Goal: Information Seeking & Learning: Find specific page/section

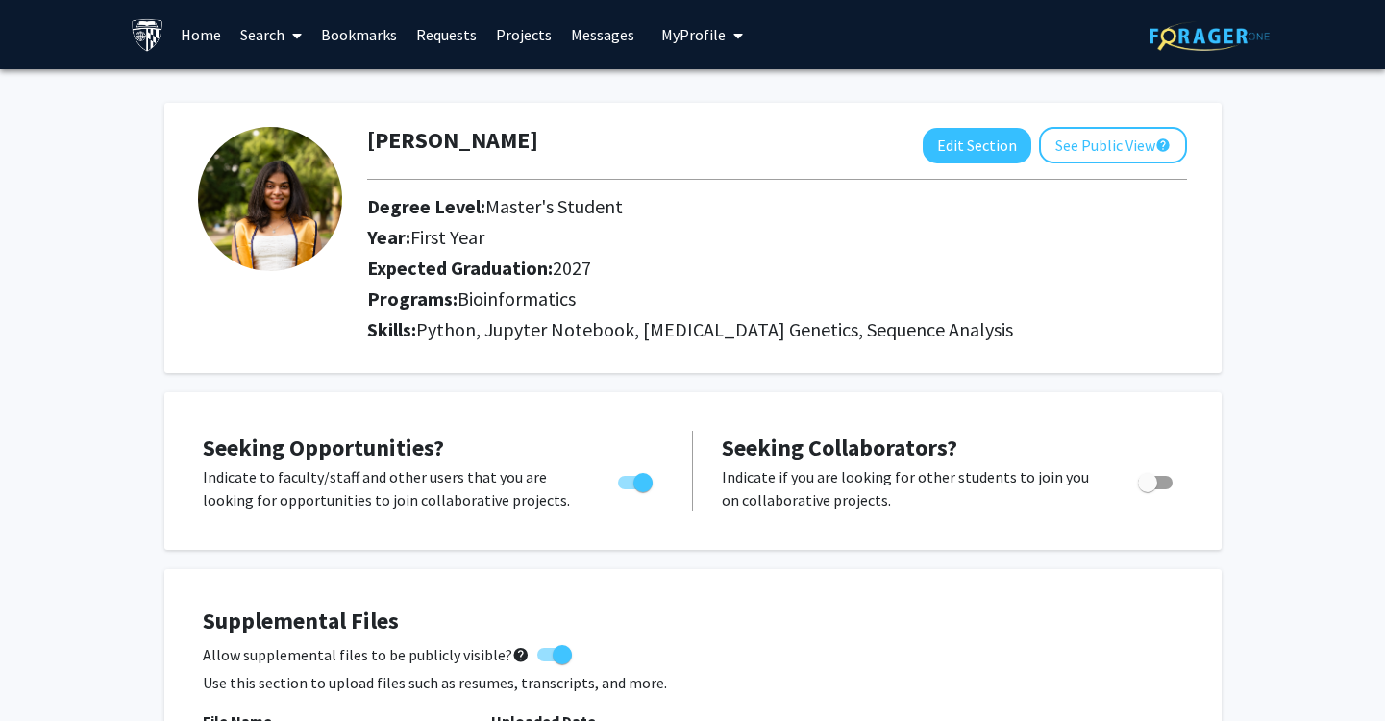
click at [603, 36] on link "Messages" at bounding box center [602, 34] width 83 height 67
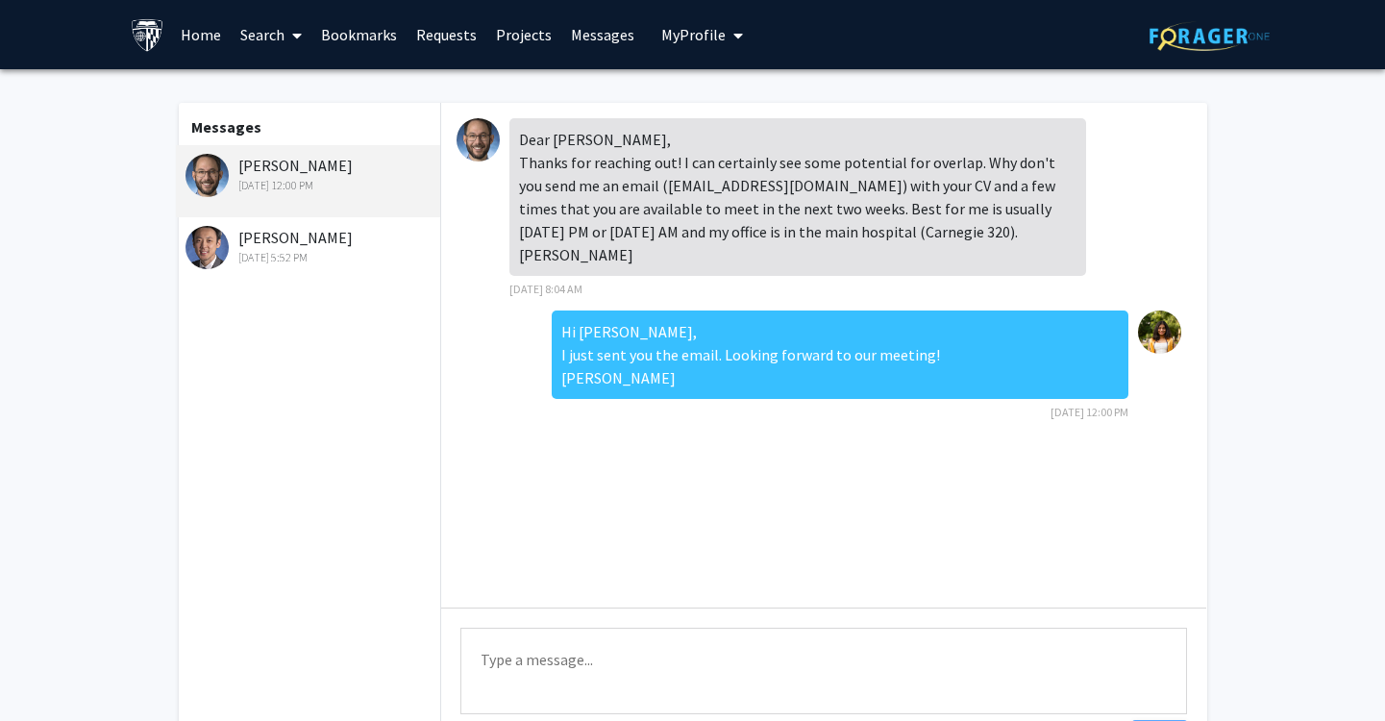
click at [306, 263] on div "[DATE] 5:52 PM" at bounding box center [311, 257] width 251 height 17
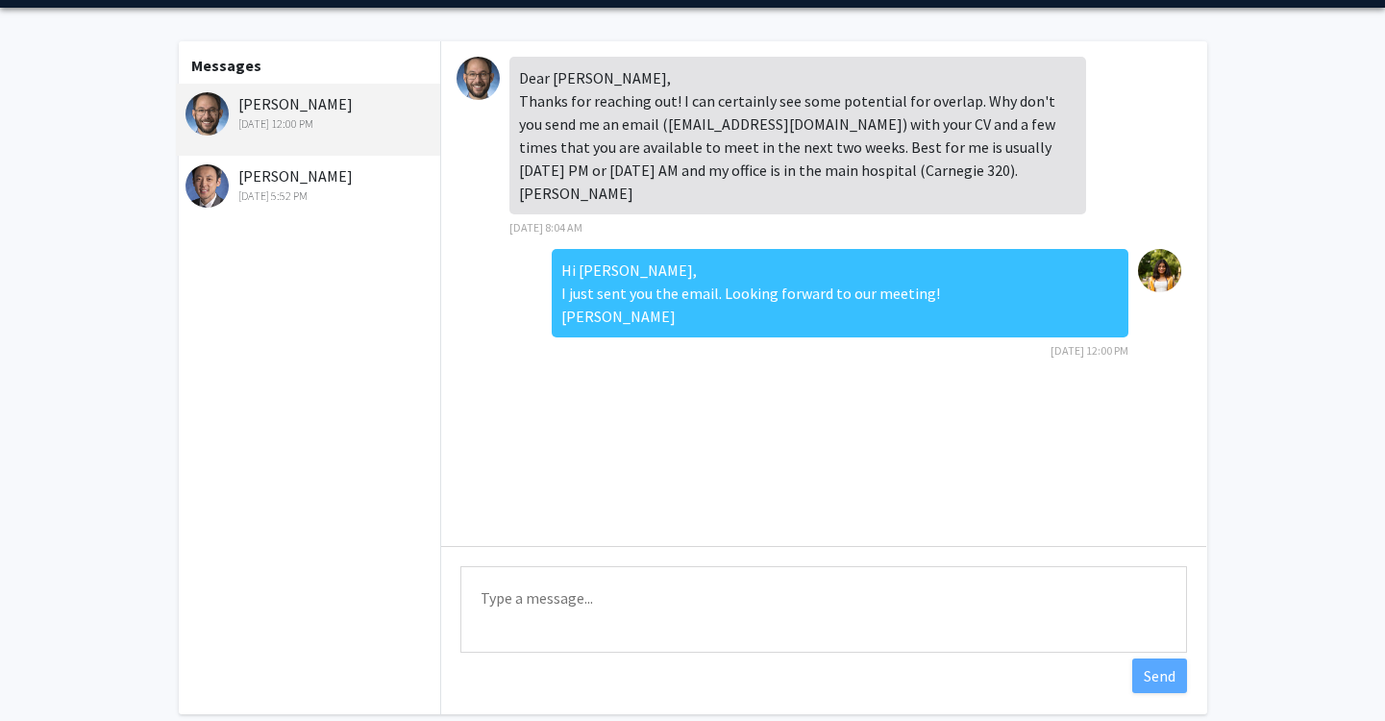
scroll to position [50, 0]
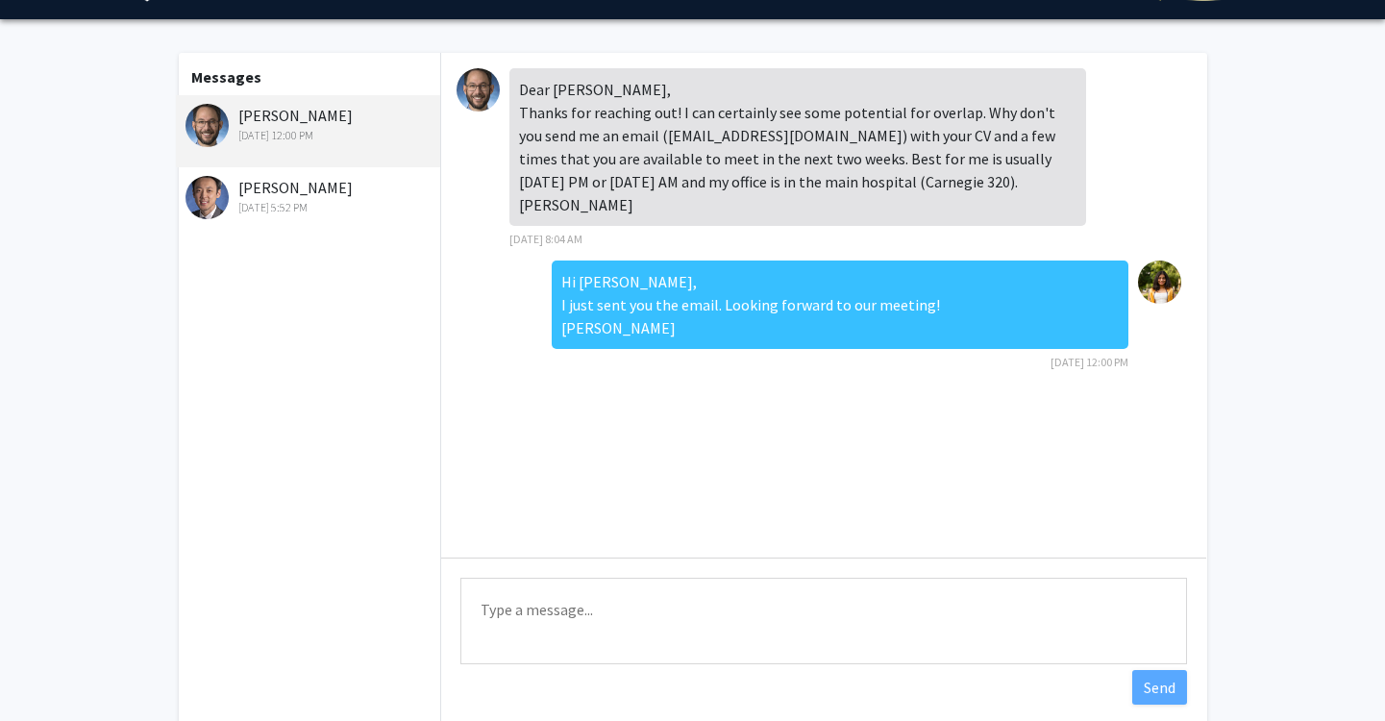
click at [302, 182] on div "[PERSON_NAME] [DATE] 5:52 PM" at bounding box center [311, 196] width 251 height 40
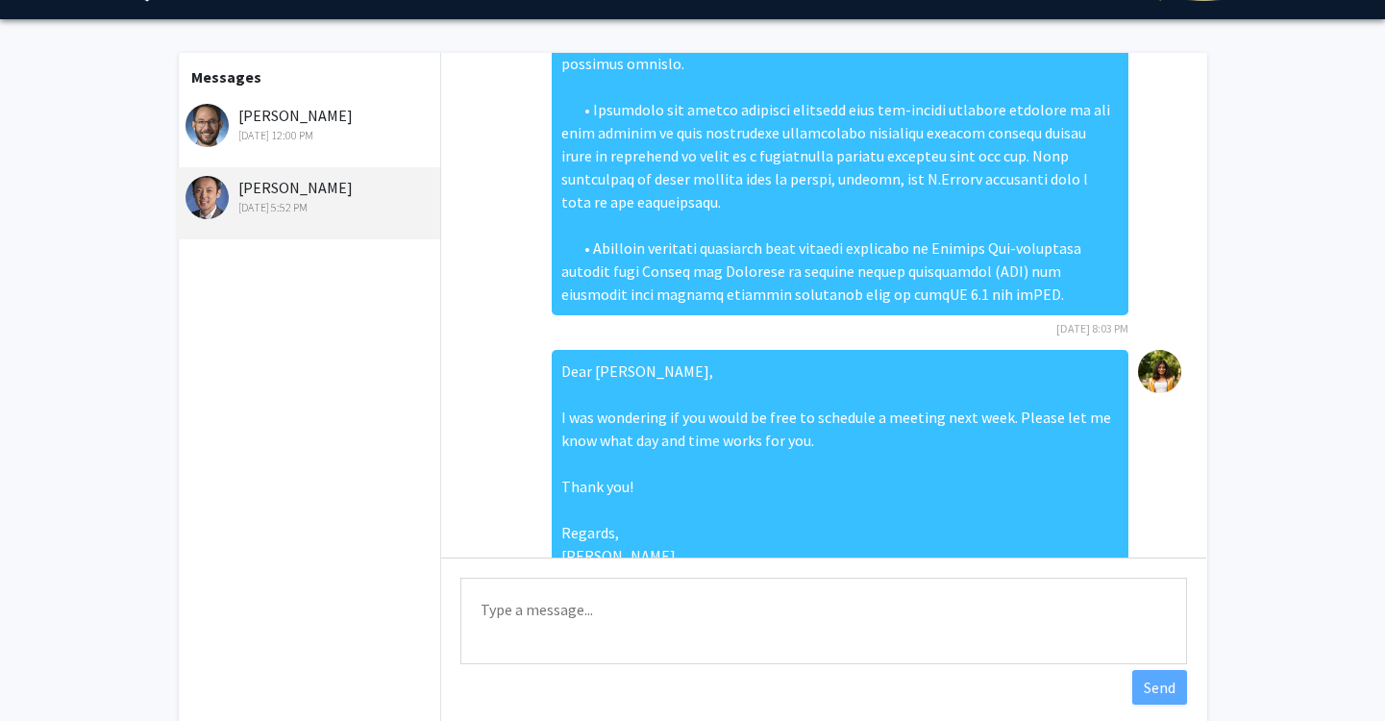
scroll to position [0, 0]
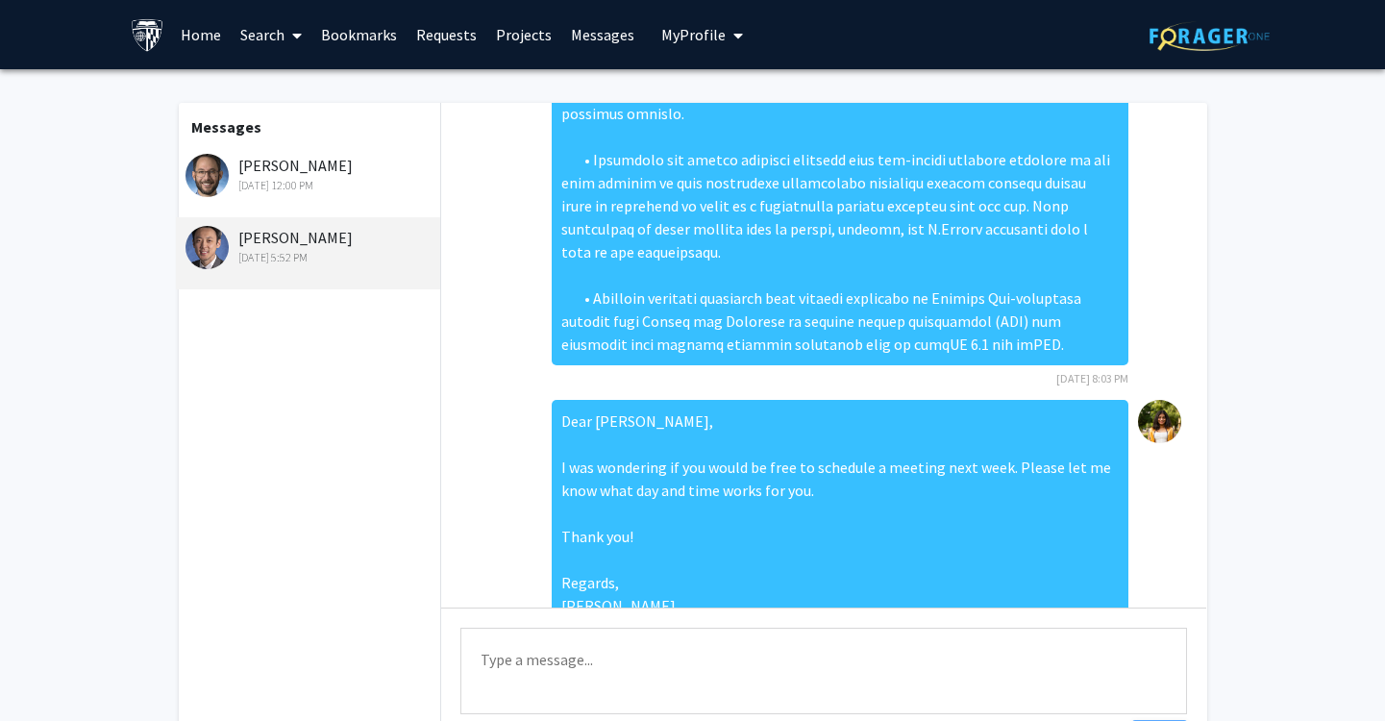
click at [452, 55] on link "Requests" at bounding box center [447, 34] width 80 height 67
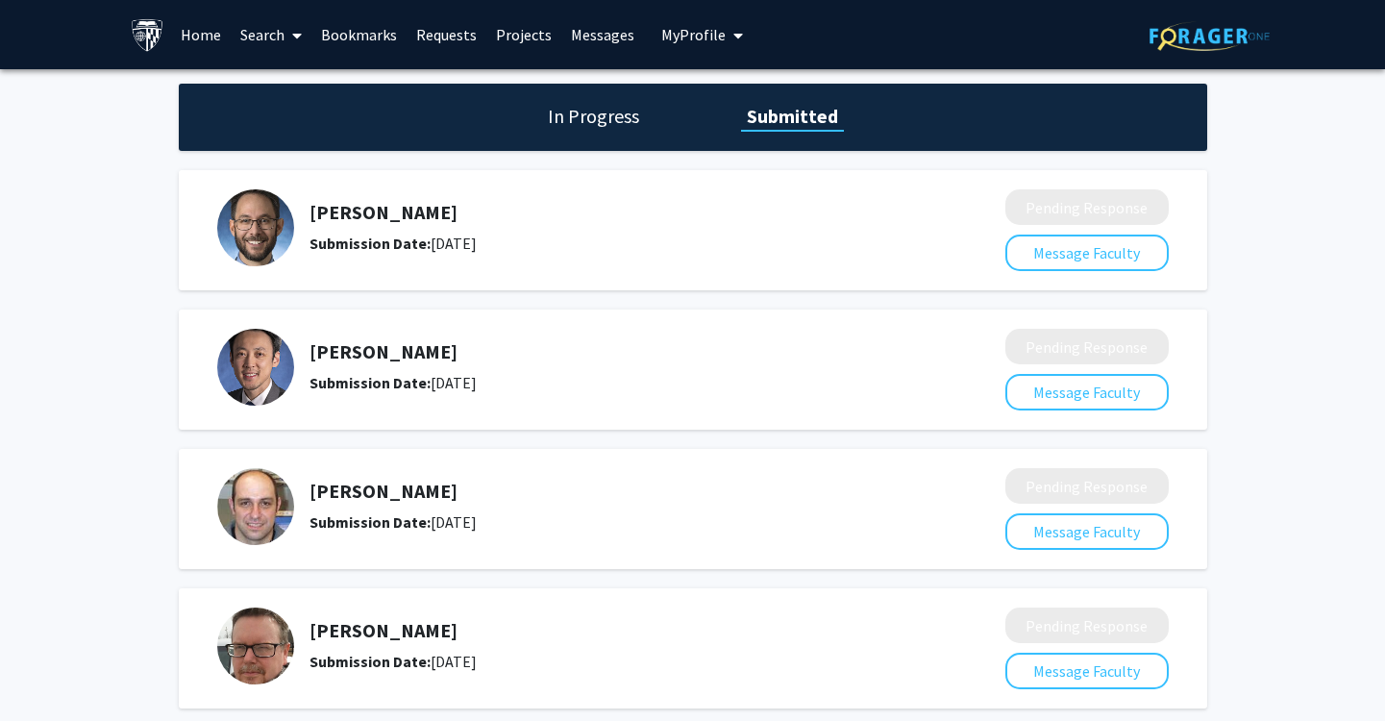
click at [365, 33] on link "Bookmarks" at bounding box center [358, 34] width 95 height 67
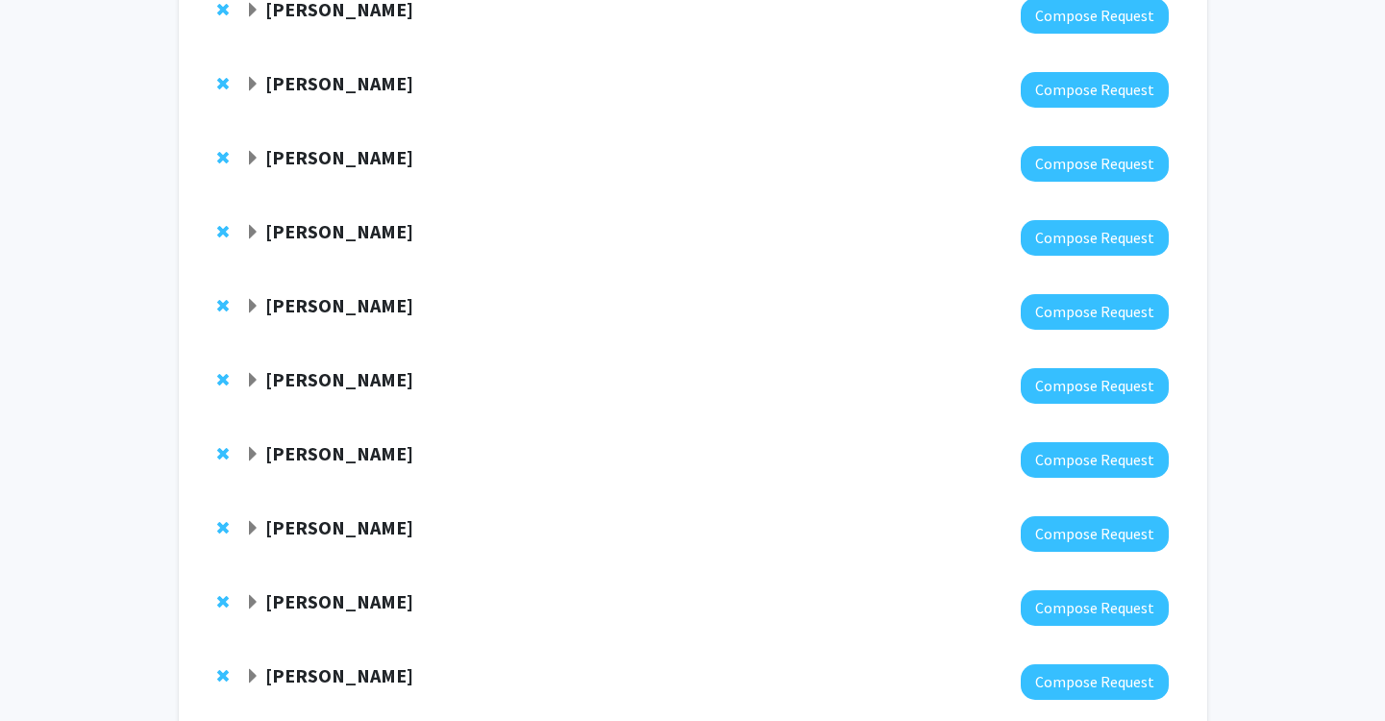
scroll to position [796, 0]
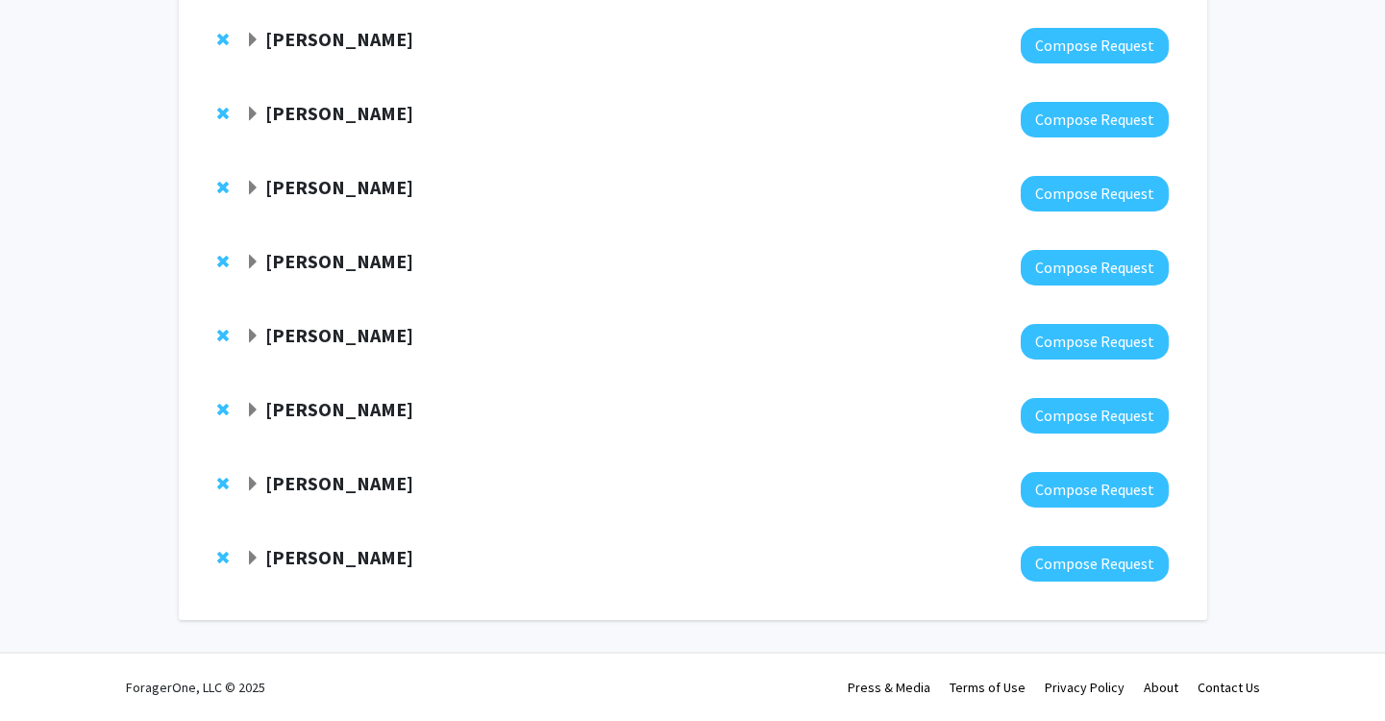
click at [333, 555] on strong "[PERSON_NAME]" at bounding box center [339, 557] width 148 height 24
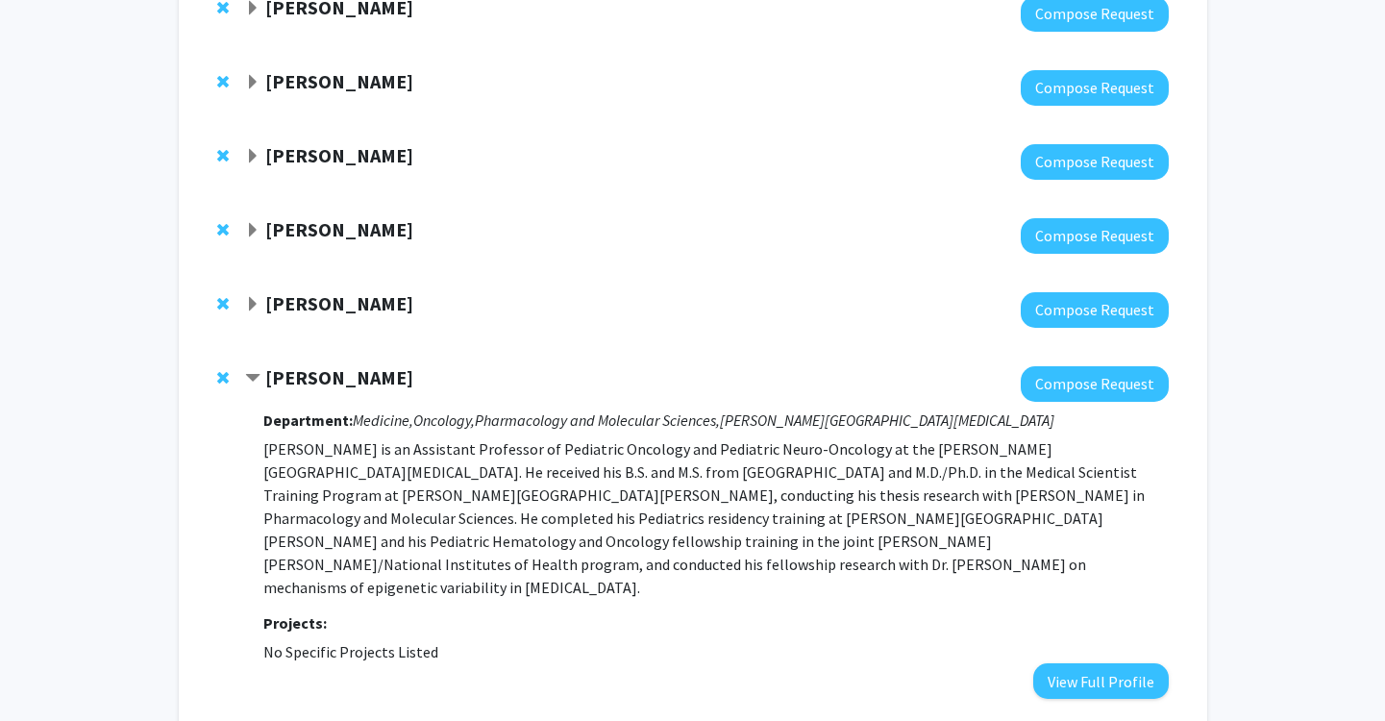
scroll to position [977, 0]
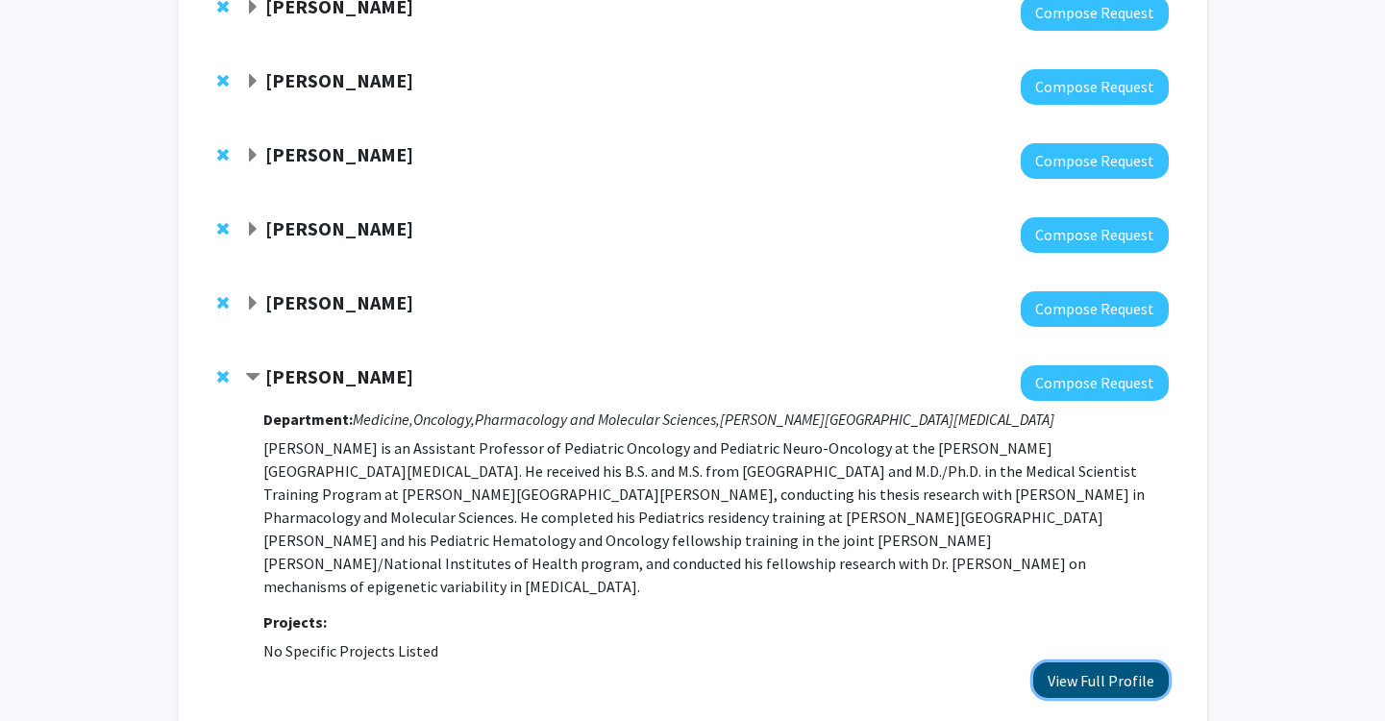
click at [1067, 662] on button "View Full Profile" at bounding box center [1101, 680] width 136 height 36
click at [329, 298] on strong "[PERSON_NAME]" at bounding box center [339, 302] width 148 height 24
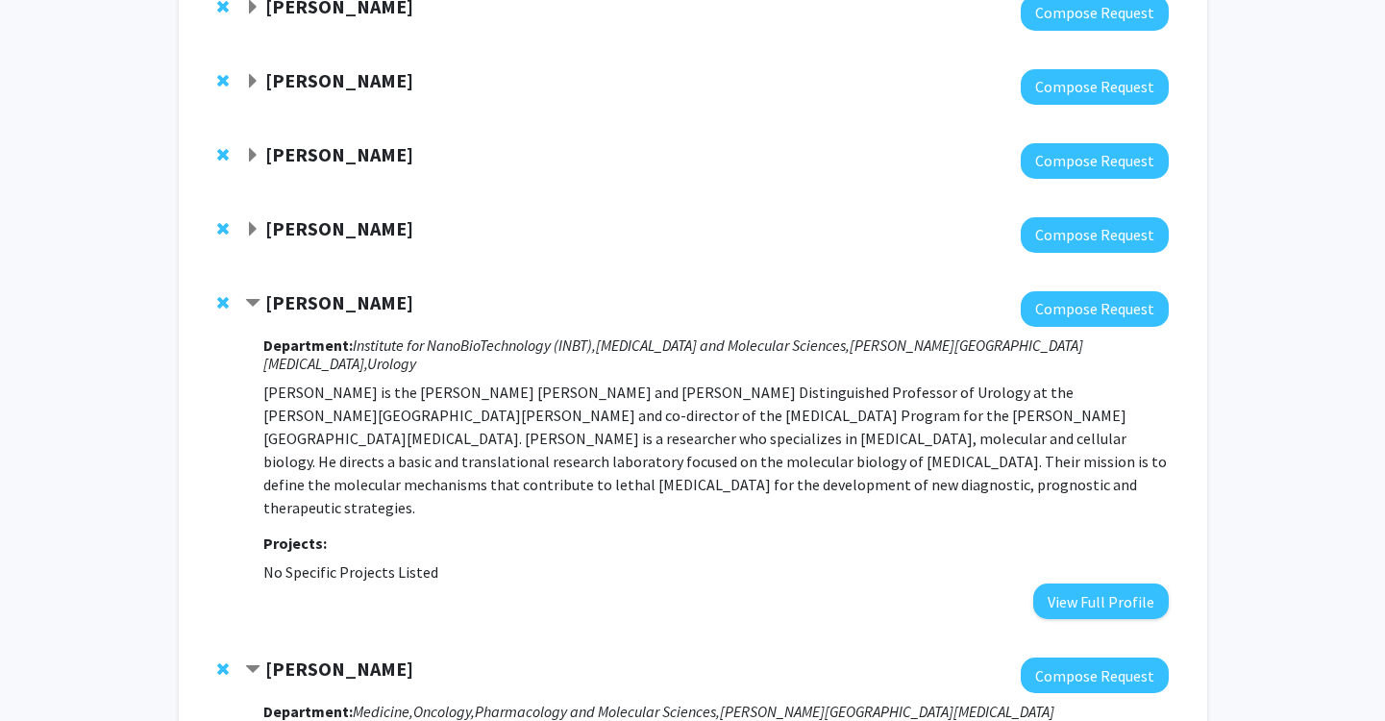
click at [331, 298] on strong "[PERSON_NAME]" at bounding box center [339, 302] width 148 height 24
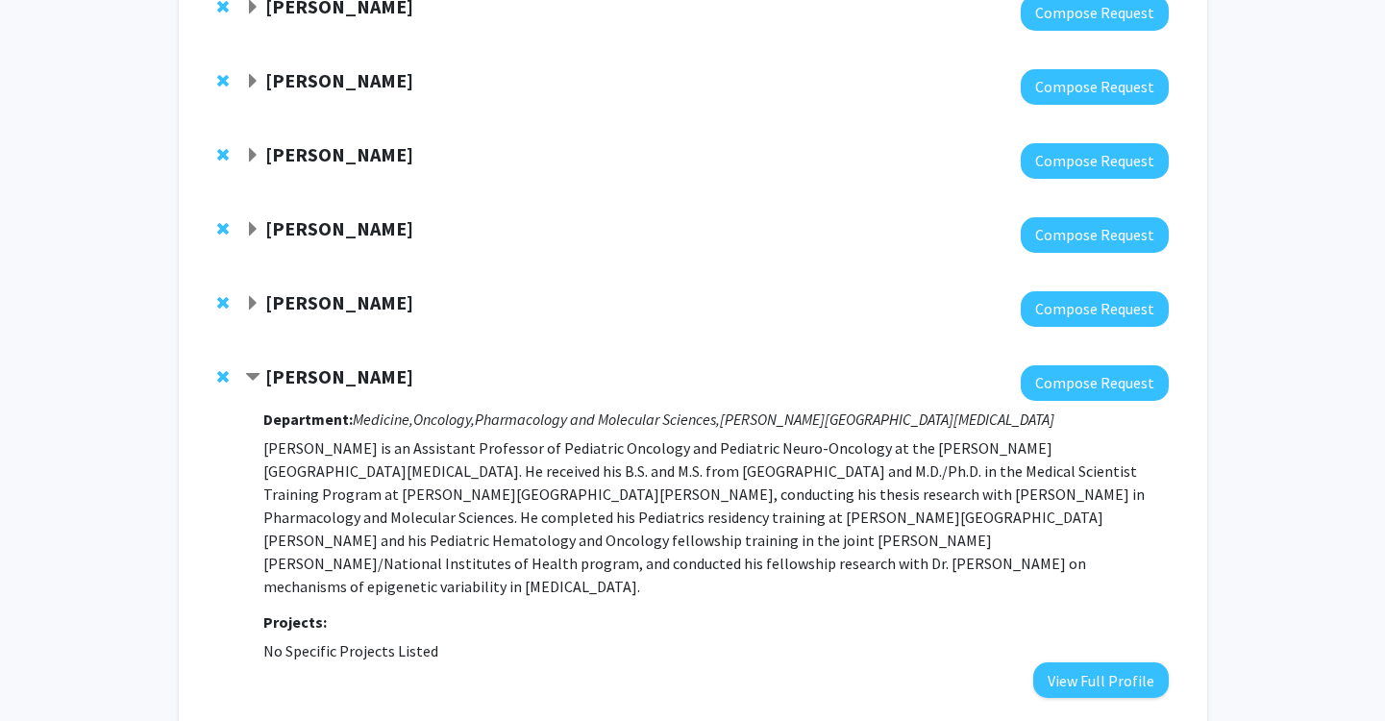
click at [333, 224] on strong "[PERSON_NAME]" at bounding box center [339, 228] width 148 height 24
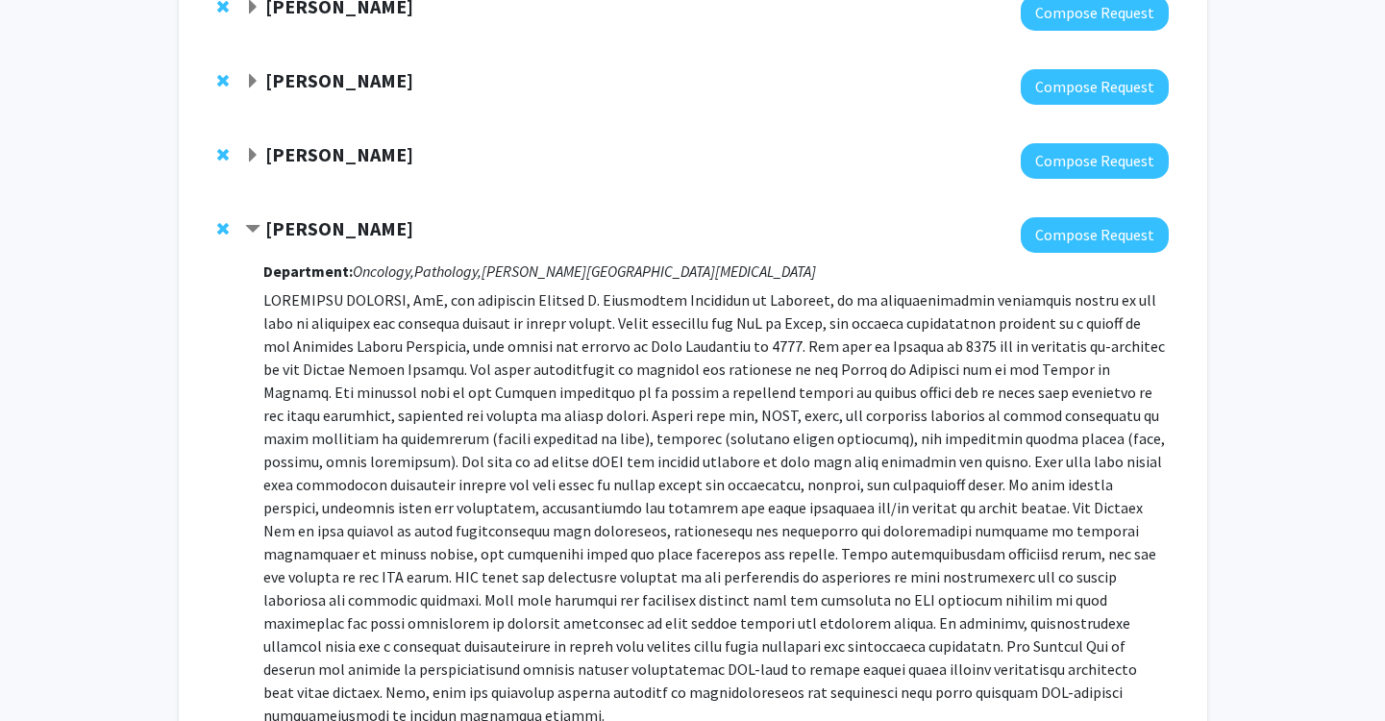
click at [333, 224] on strong "[PERSON_NAME]" at bounding box center [339, 228] width 148 height 24
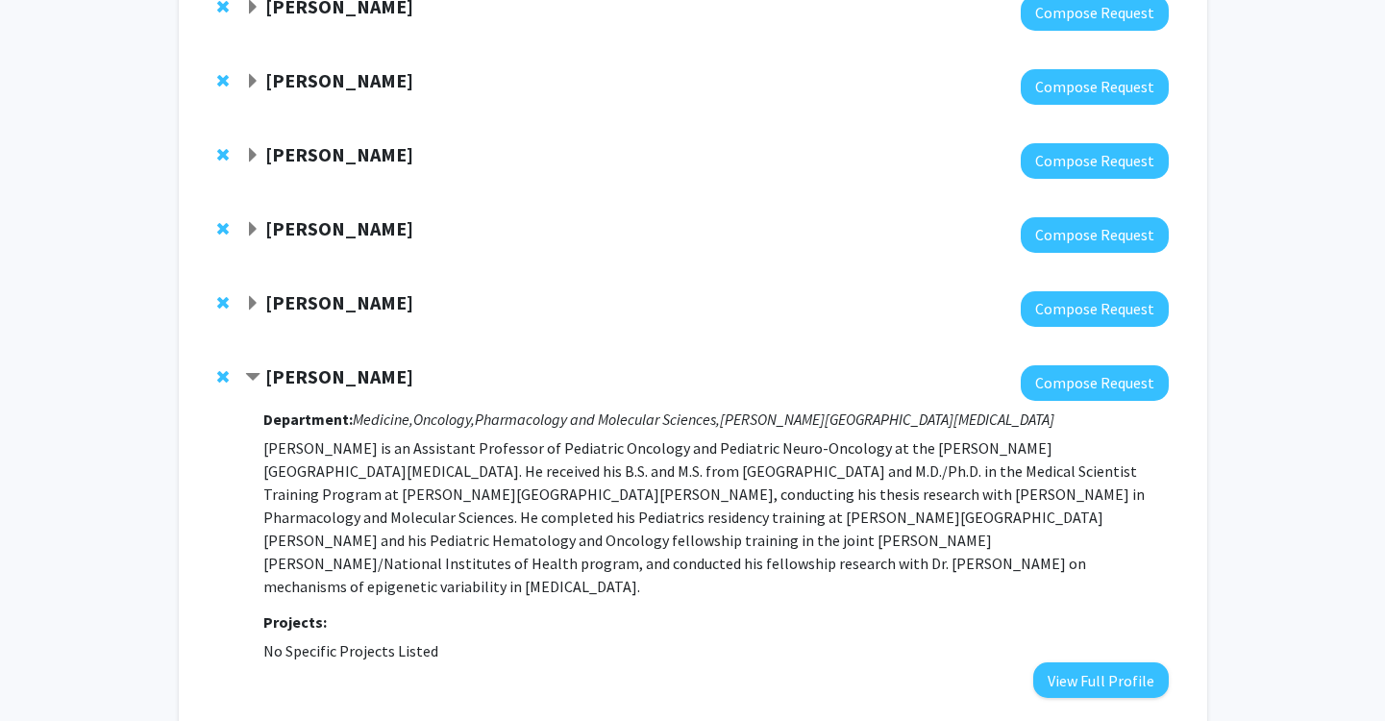
click at [333, 224] on strong "[PERSON_NAME]" at bounding box center [339, 228] width 148 height 24
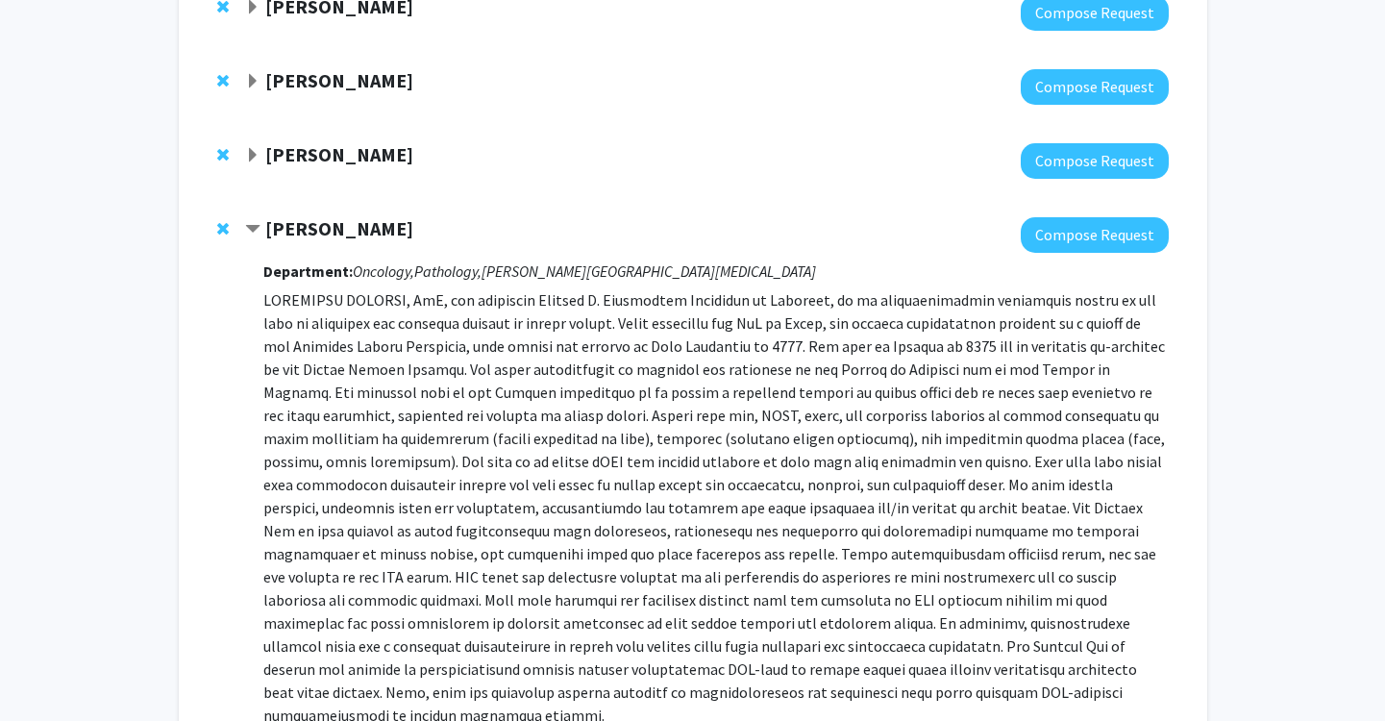
click at [334, 225] on strong "[PERSON_NAME]" at bounding box center [339, 228] width 148 height 24
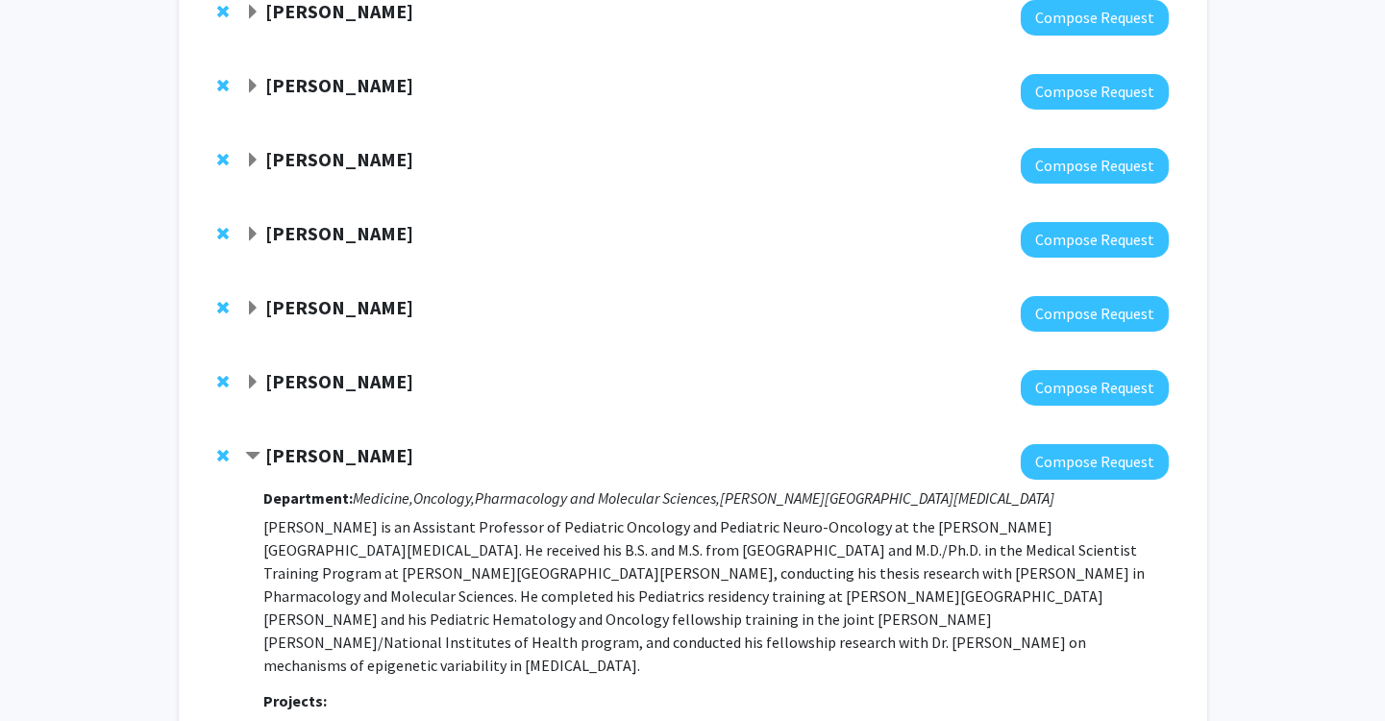
scroll to position [883, 0]
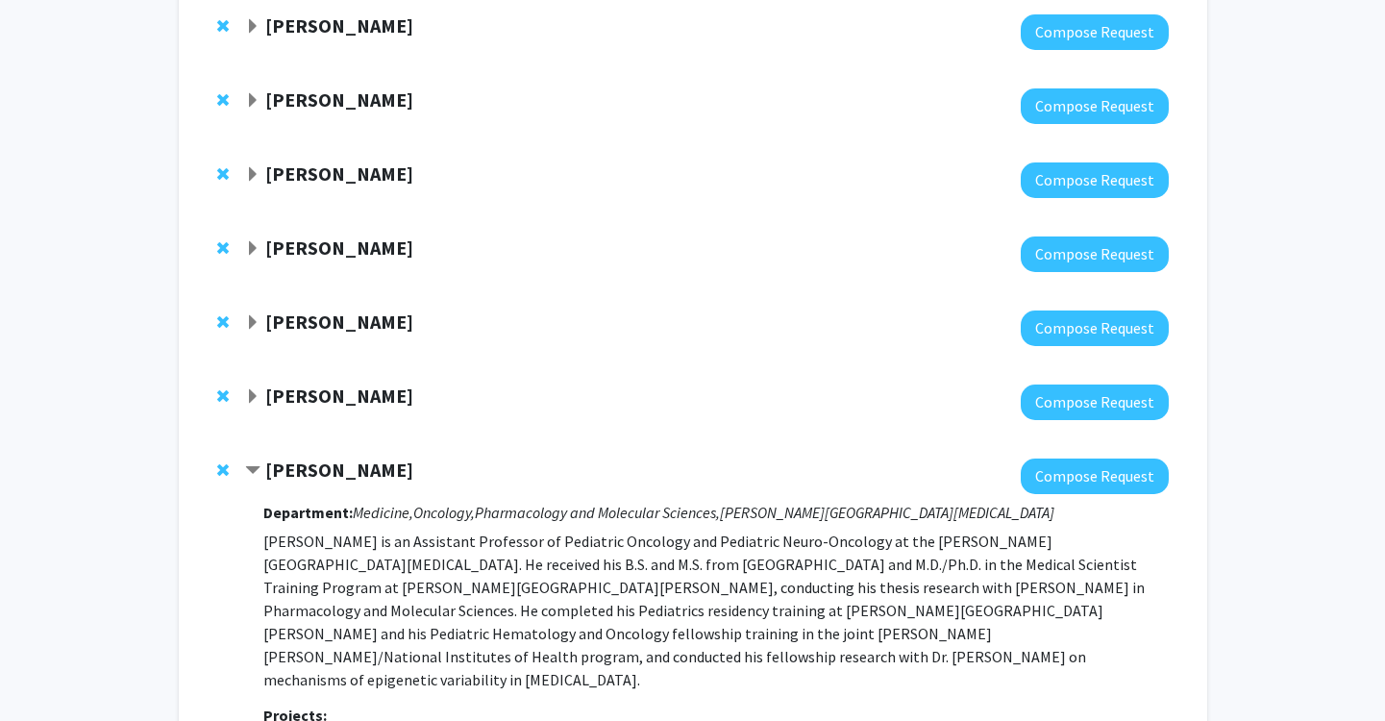
click at [346, 187] on div at bounding box center [706, 180] width 923 height 36
click at [349, 177] on strong "[PERSON_NAME]" at bounding box center [339, 173] width 148 height 24
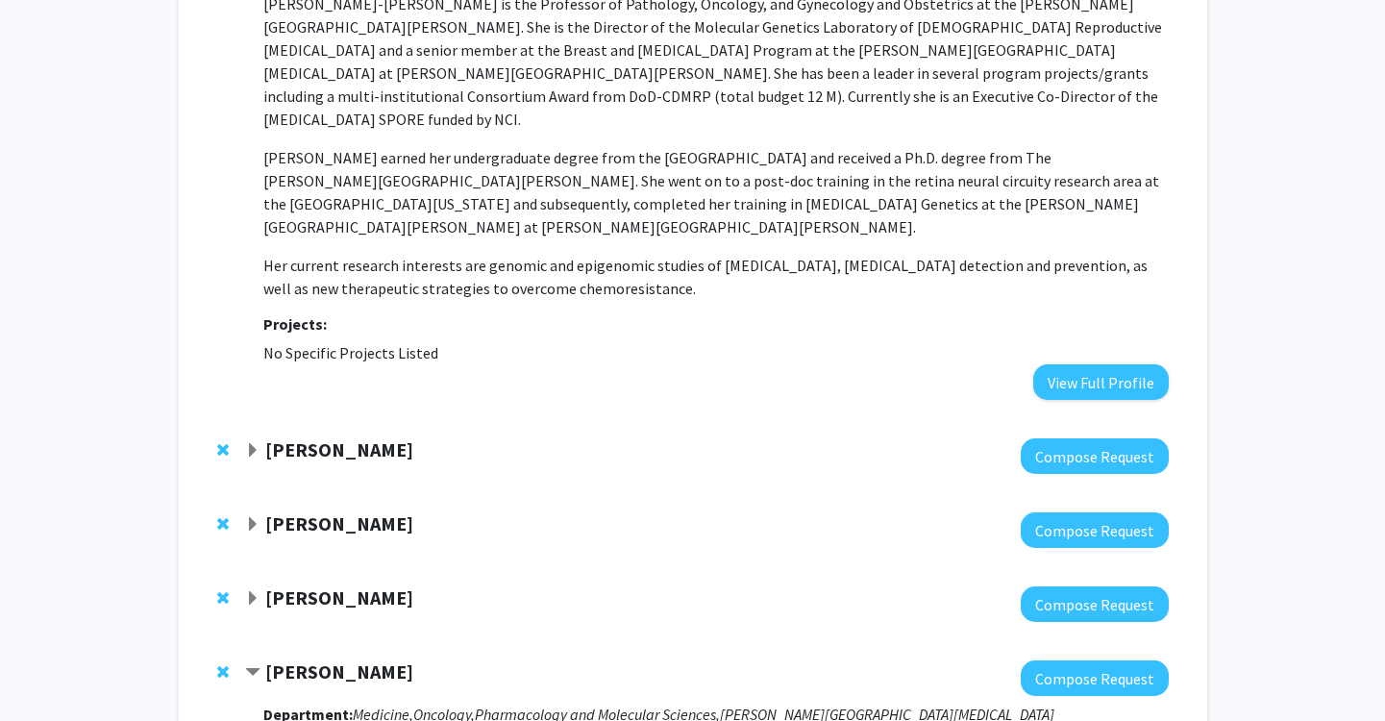
scroll to position [929, 0]
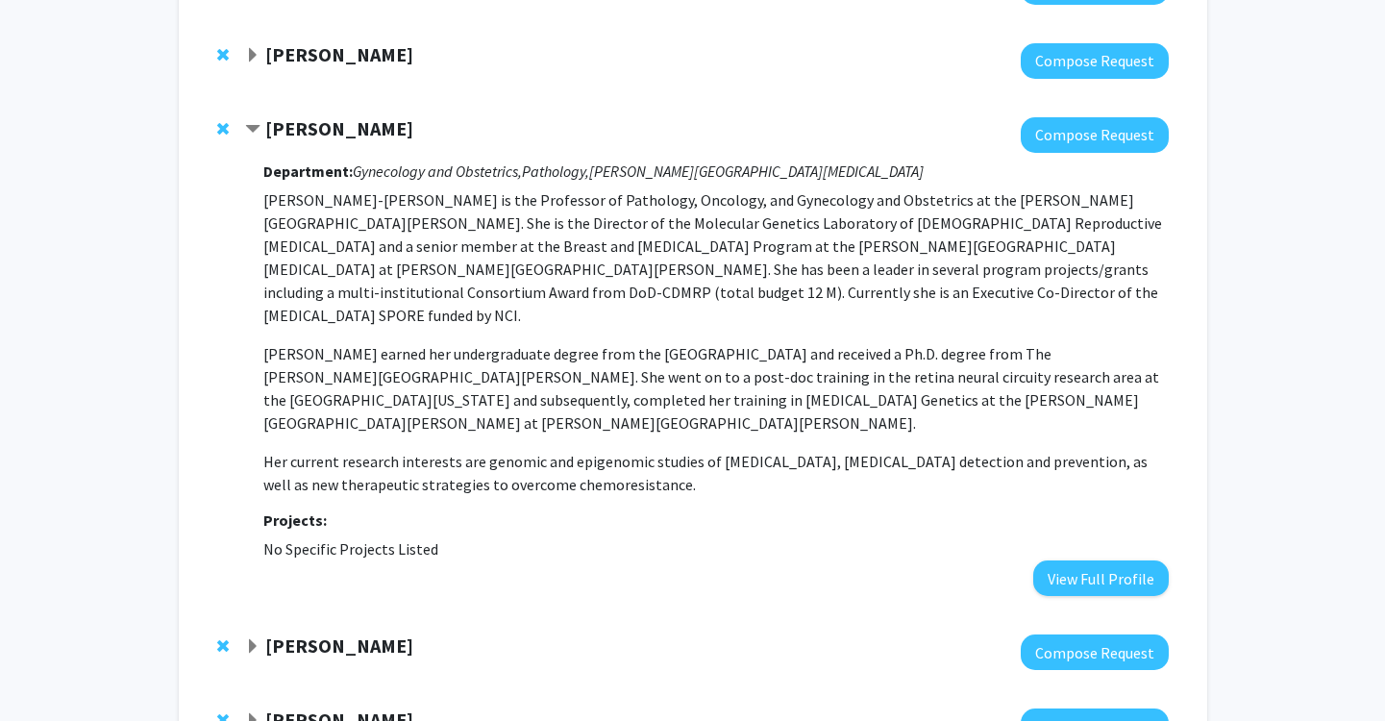
click at [356, 136] on strong "[PERSON_NAME]" at bounding box center [339, 128] width 148 height 24
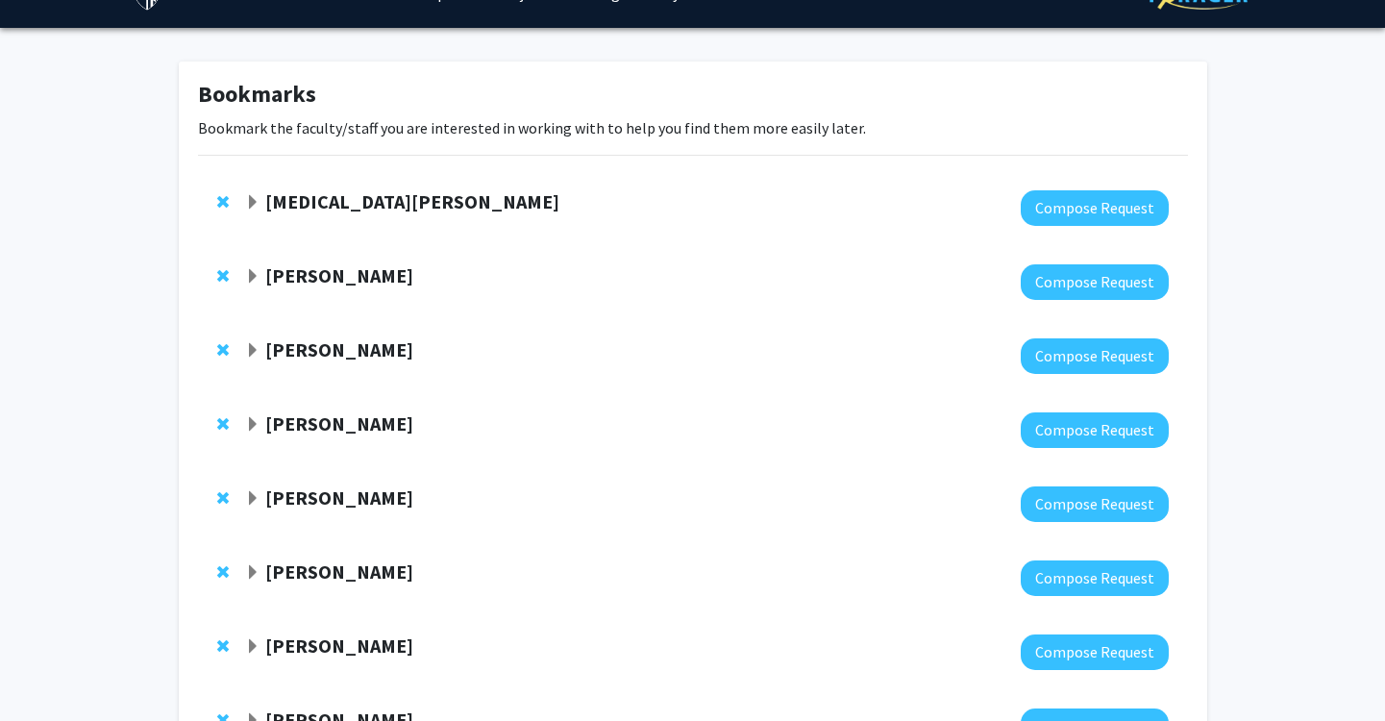
scroll to position [0, 0]
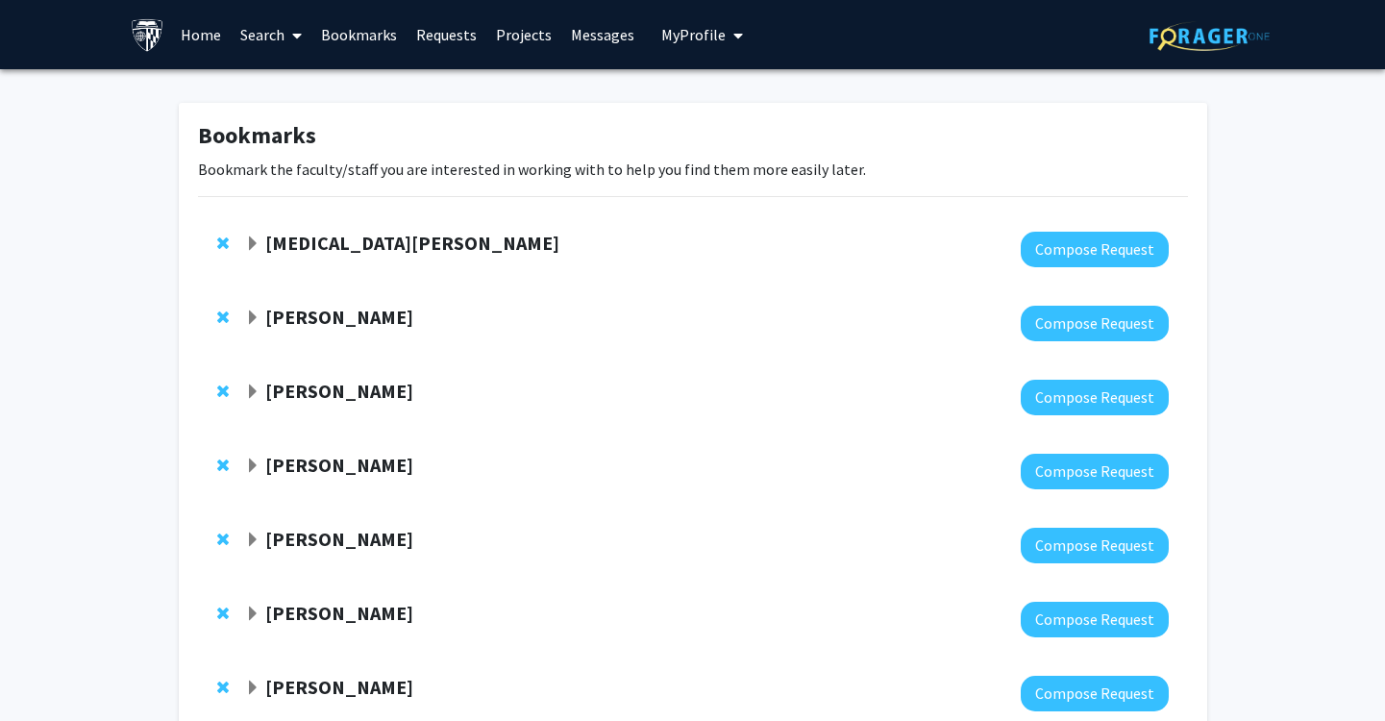
click at [597, 28] on link "Messages" at bounding box center [602, 34] width 83 height 67
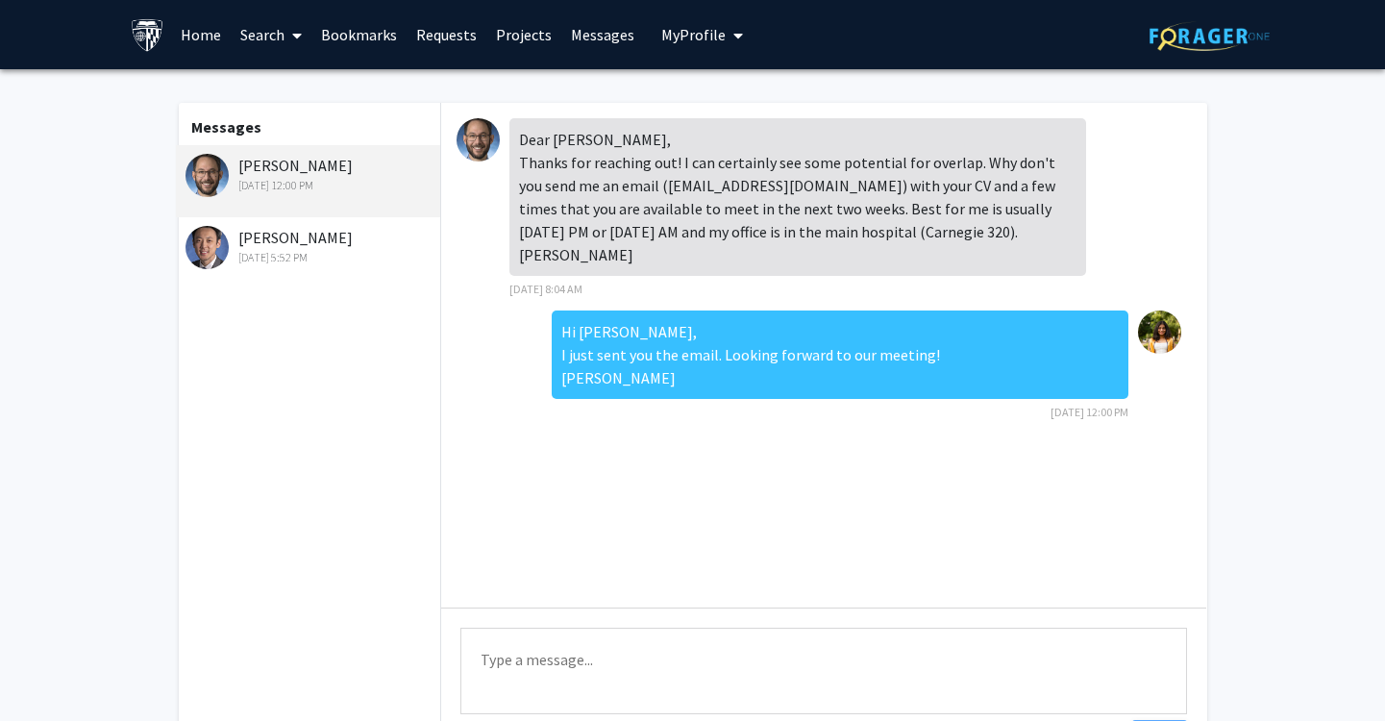
click at [473, 45] on link "Requests" at bounding box center [447, 34] width 80 height 67
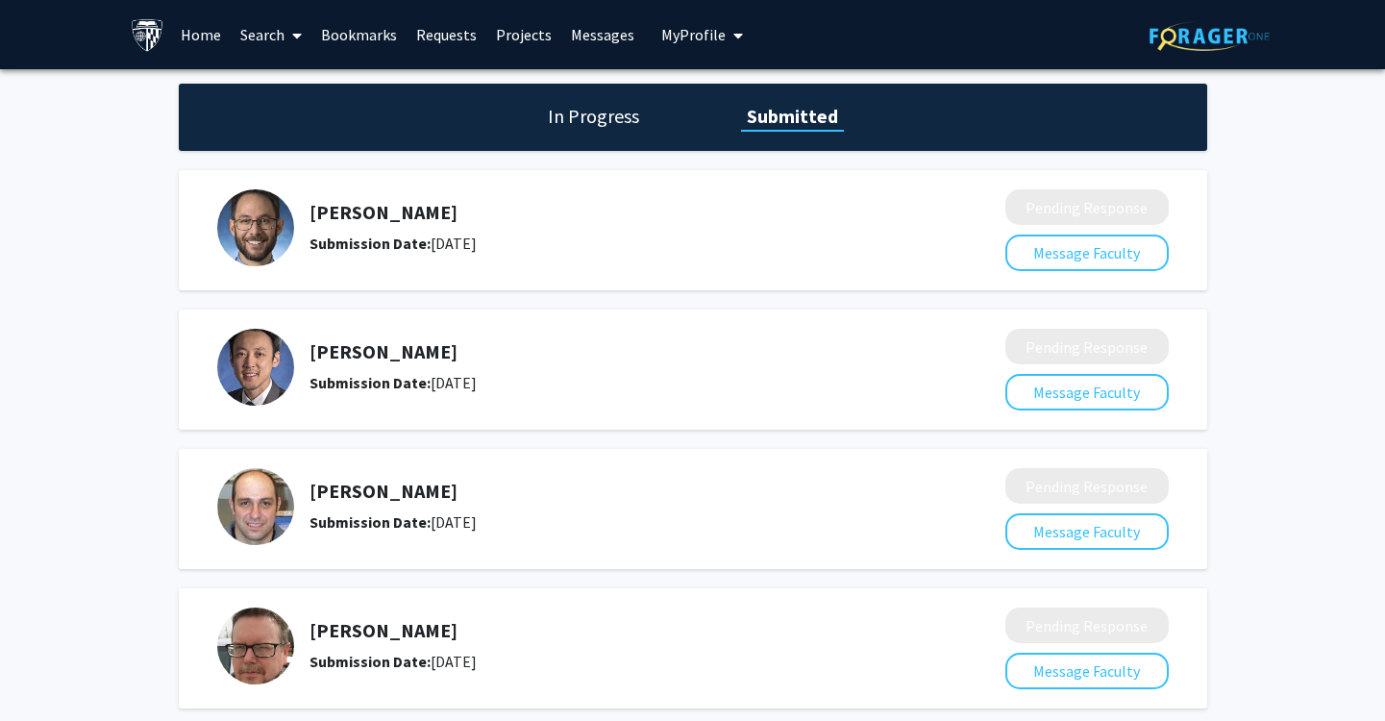
click at [371, 33] on link "Bookmarks" at bounding box center [358, 34] width 95 height 67
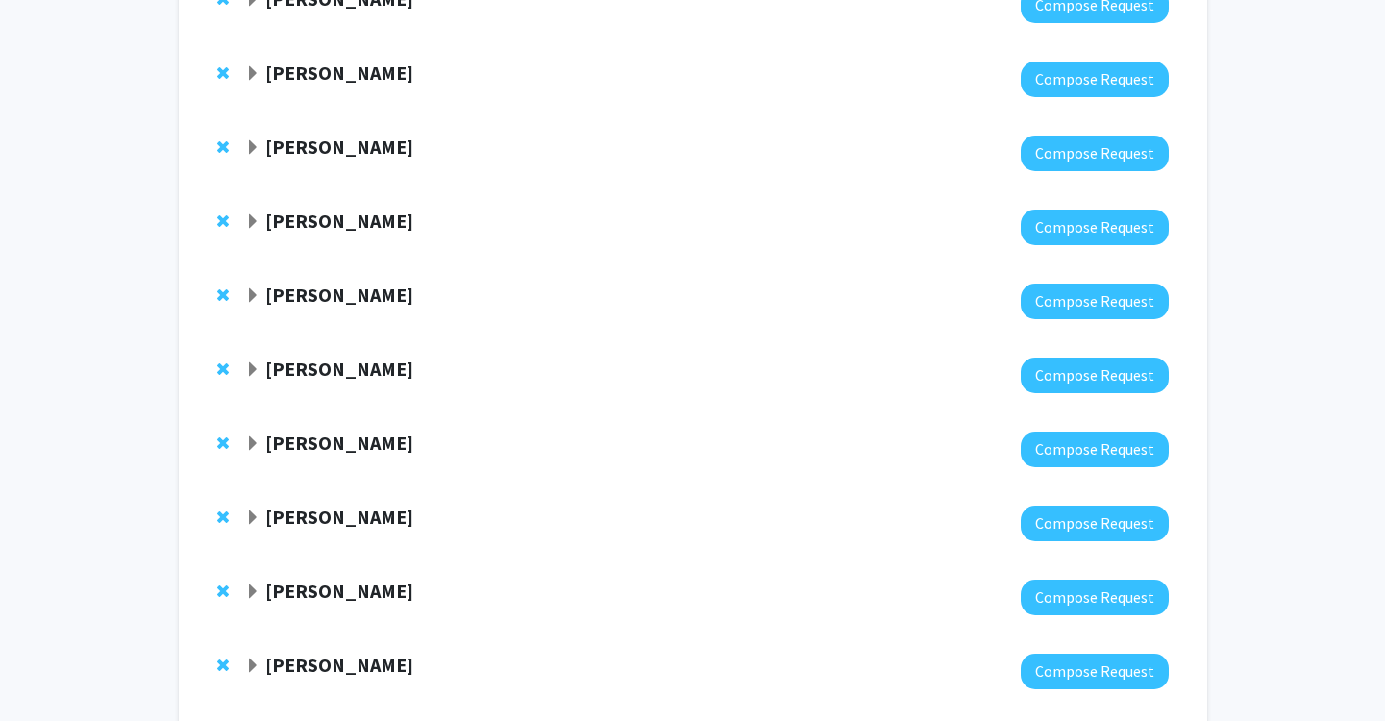
scroll to position [720, 0]
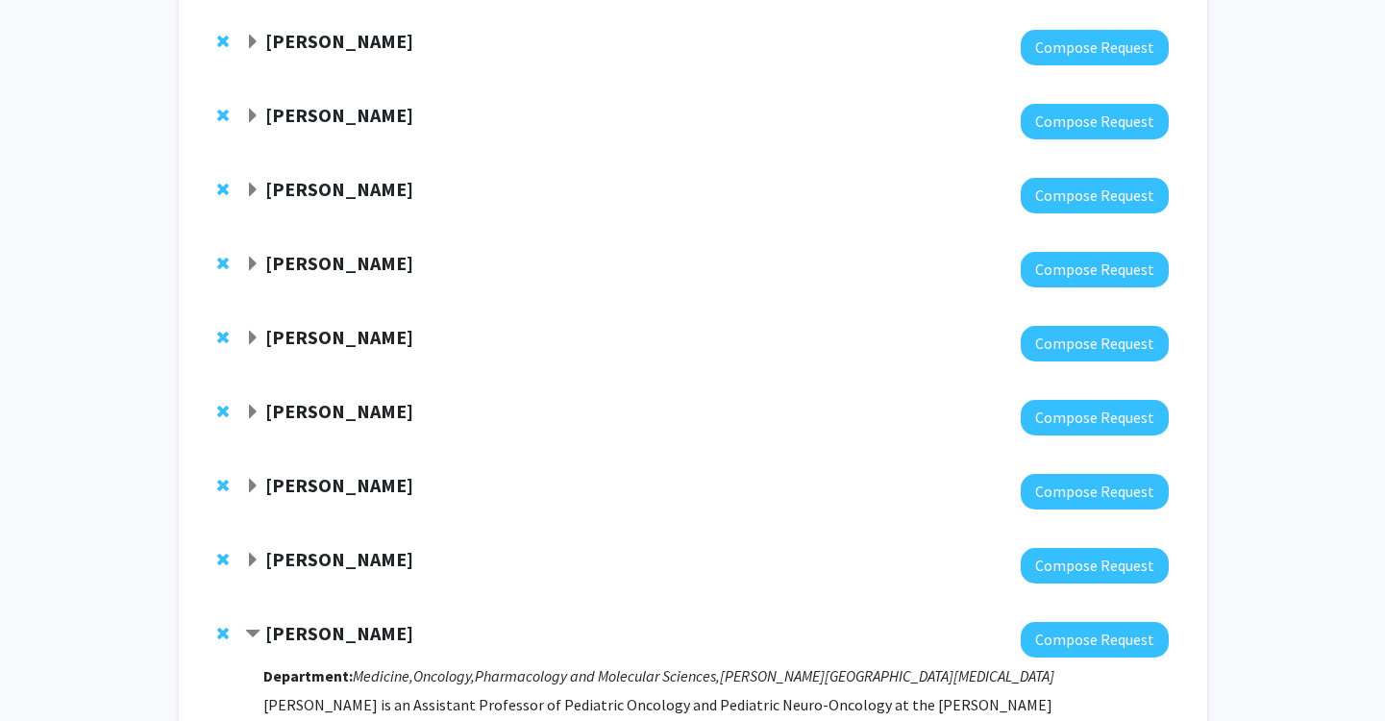
click at [220, 337] on span "Remove Tian-Li Wang from bookmarks" at bounding box center [223, 337] width 12 height 15
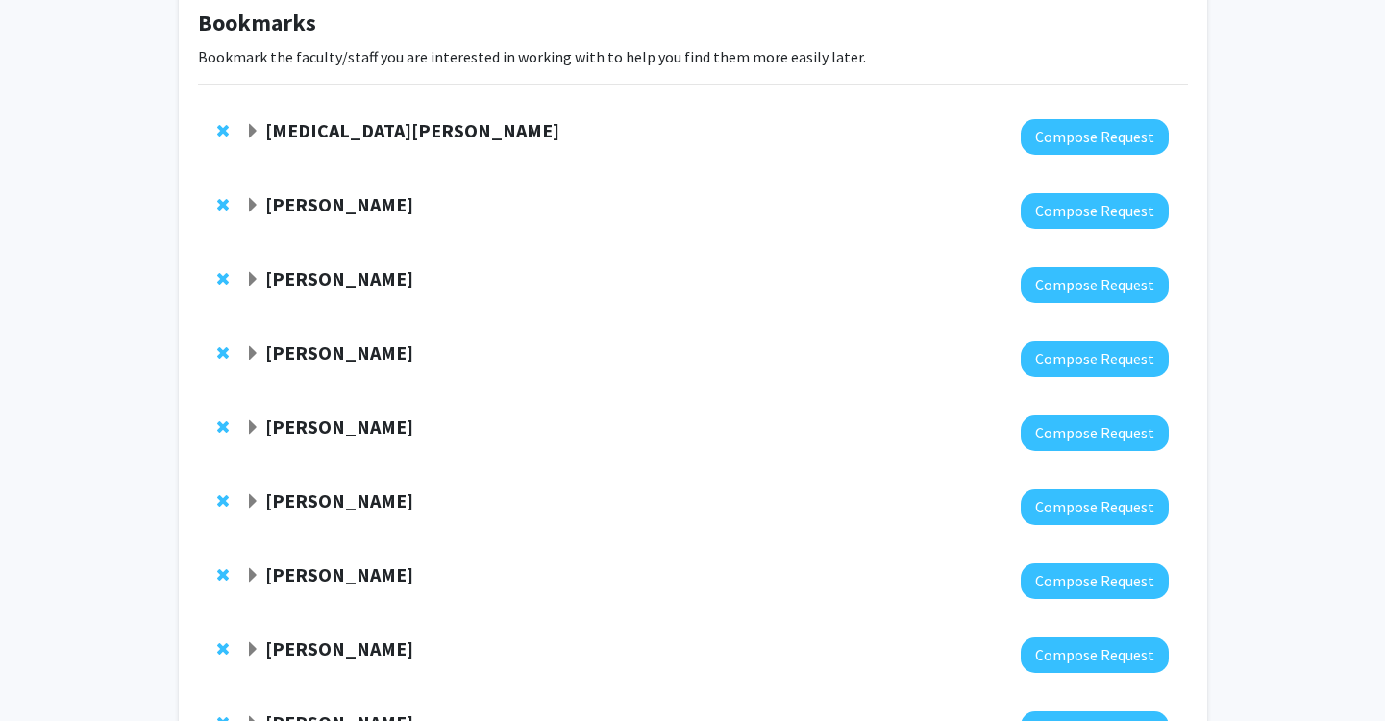
scroll to position [94, 0]
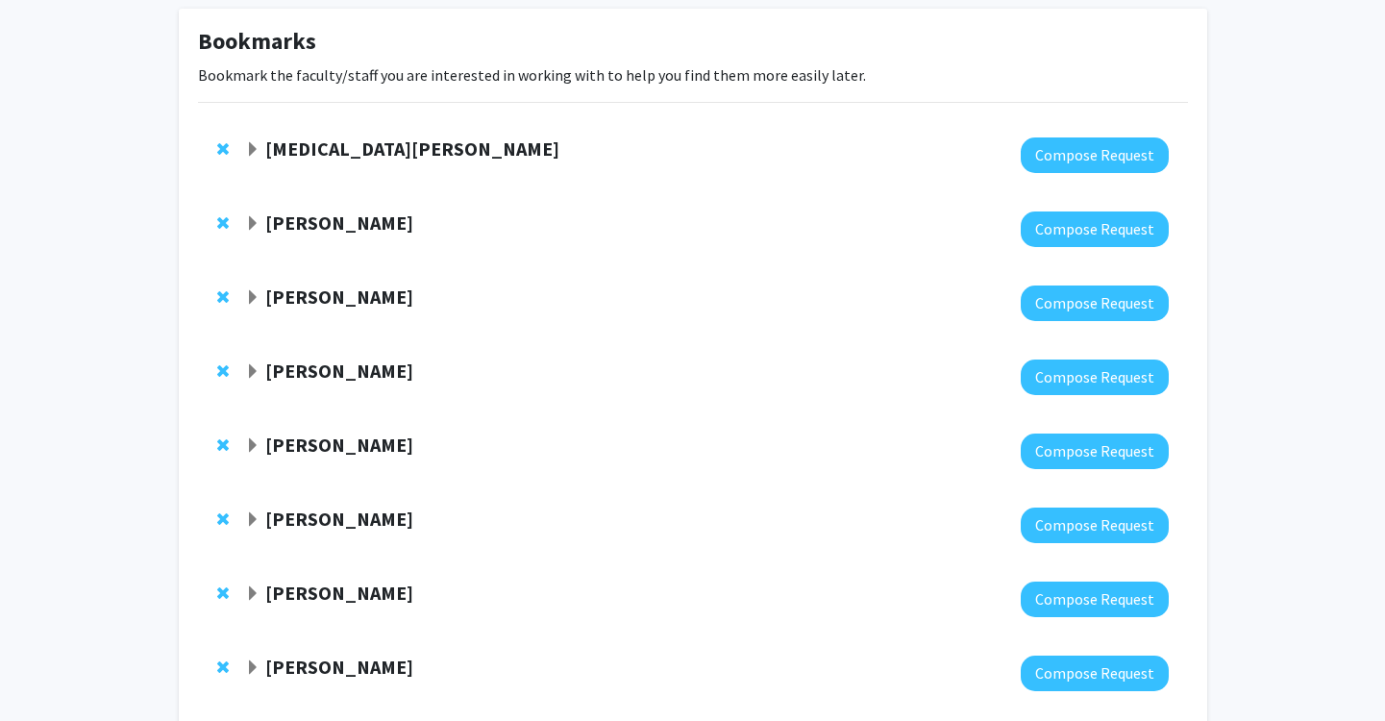
click at [289, 153] on strong "[MEDICAL_DATA][PERSON_NAME]" at bounding box center [412, 148] width 294 height 24
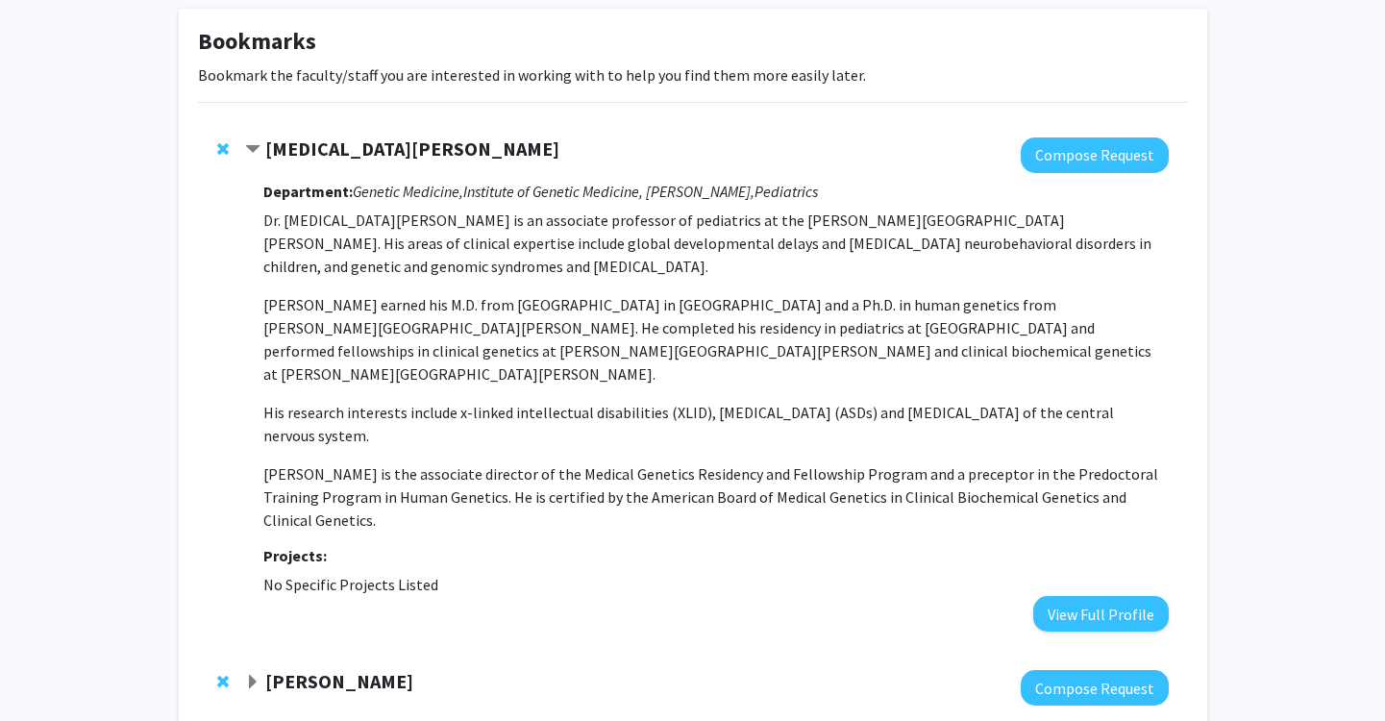
click at [289, 153] on strong "[MEDICAL_DATA][PERSON_NAME]" at bounding box center [412, 148] width 294 height 24
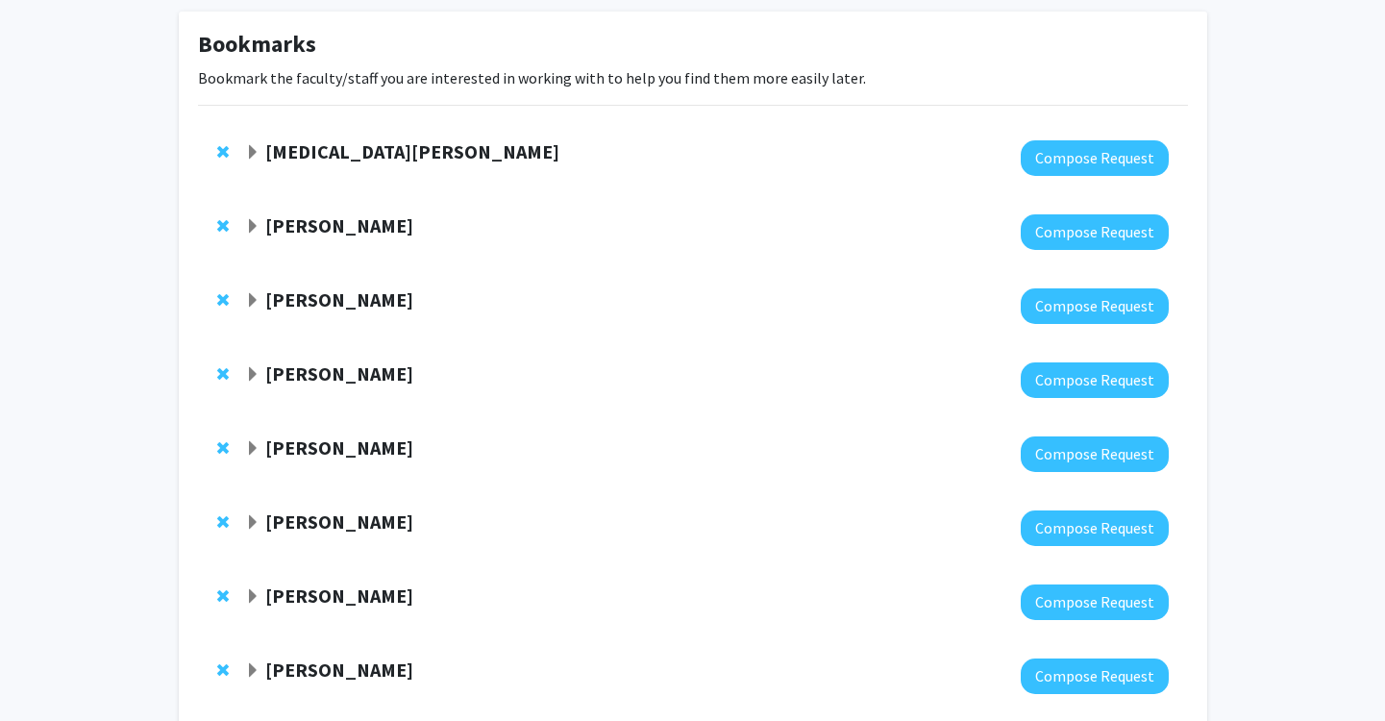
scroll to position [996, 0]
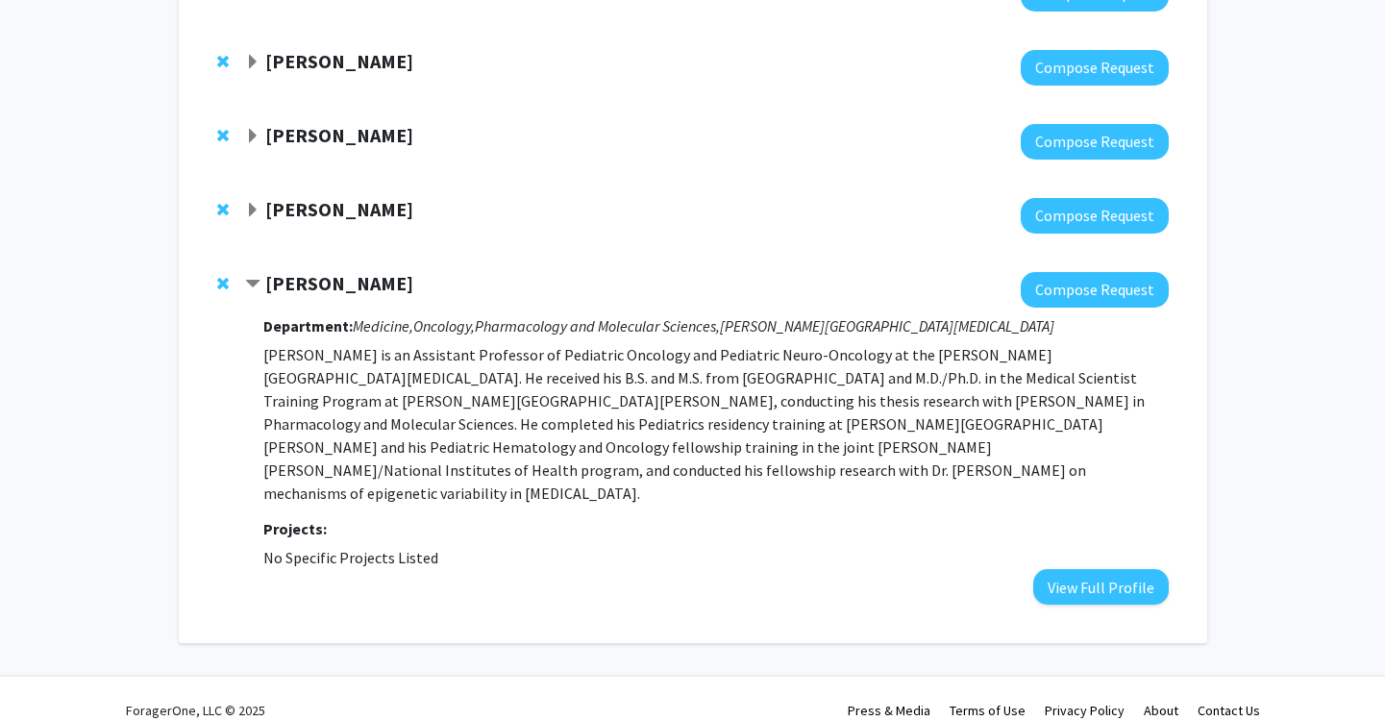
click at [313, 213] on strong "[PERSON_NAME]" at bounding box center [339, 209] width 148 height 24
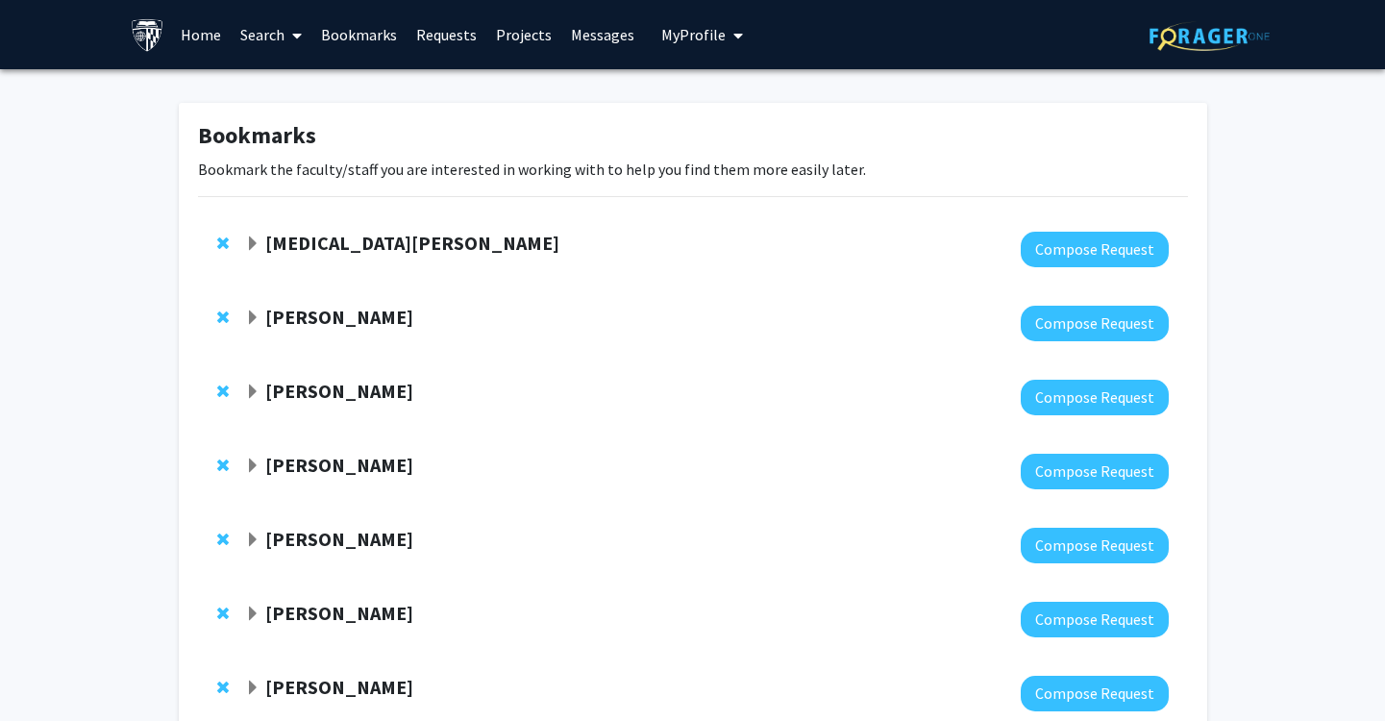
scroll to position [6, 0]
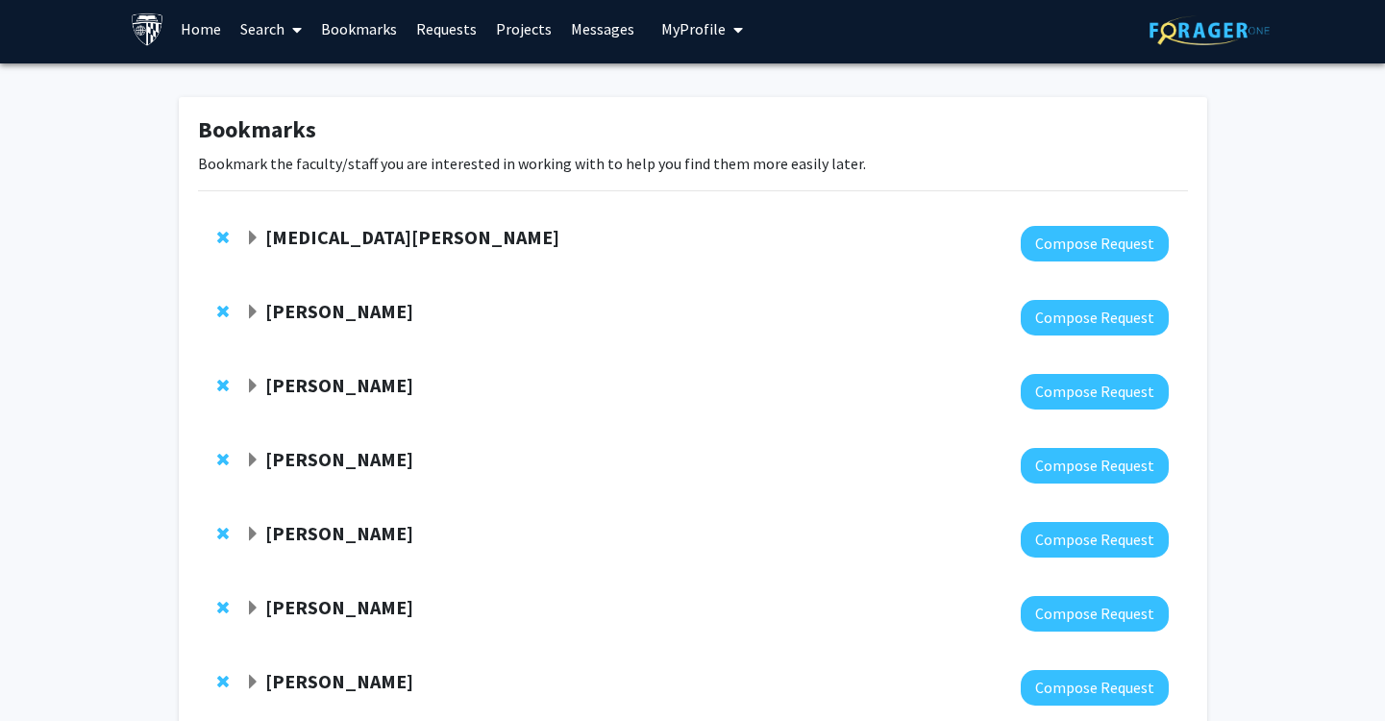
click at [323, 375] on strong "[PERSON_NAME]" at bounding box center [339, 385] width 148 height 24
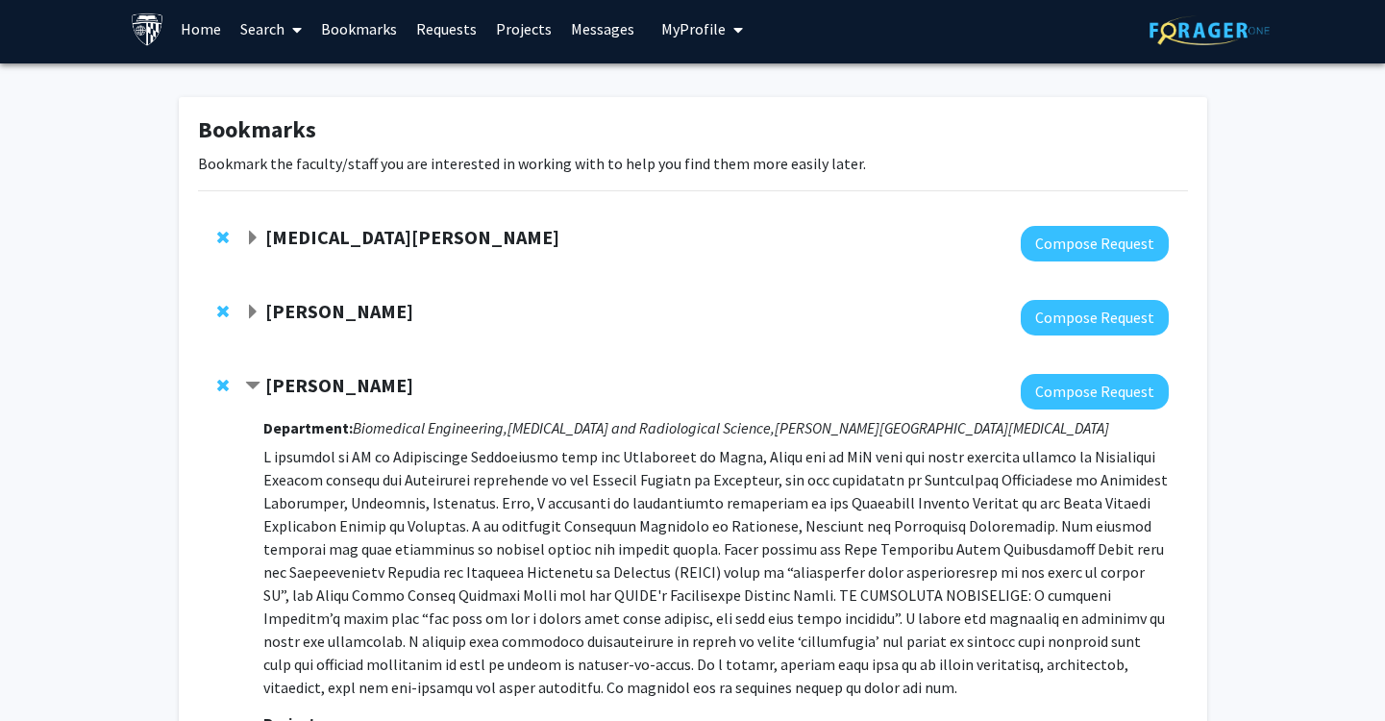
click at [323, 381] on strong "[PERSON_NAME]" at bounding box center [339, 385] width 148 height 24
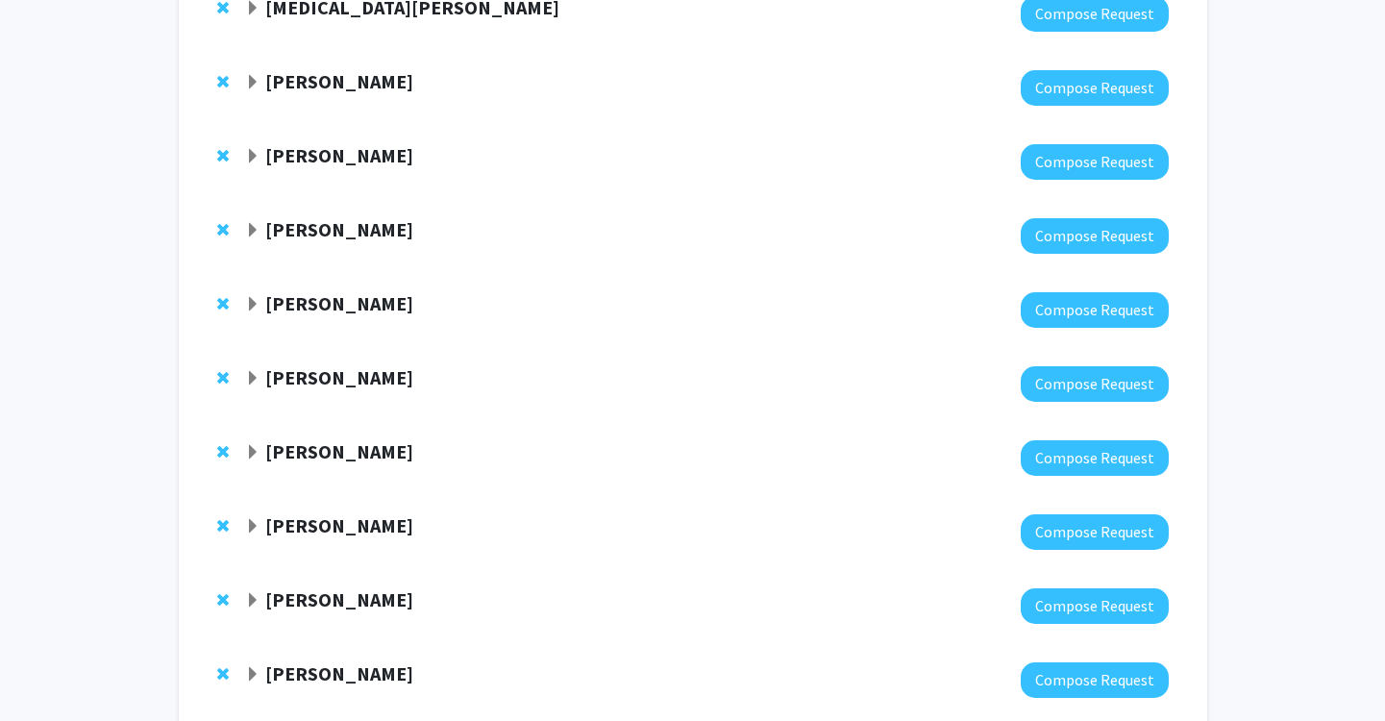
scroll to position [254, 0]
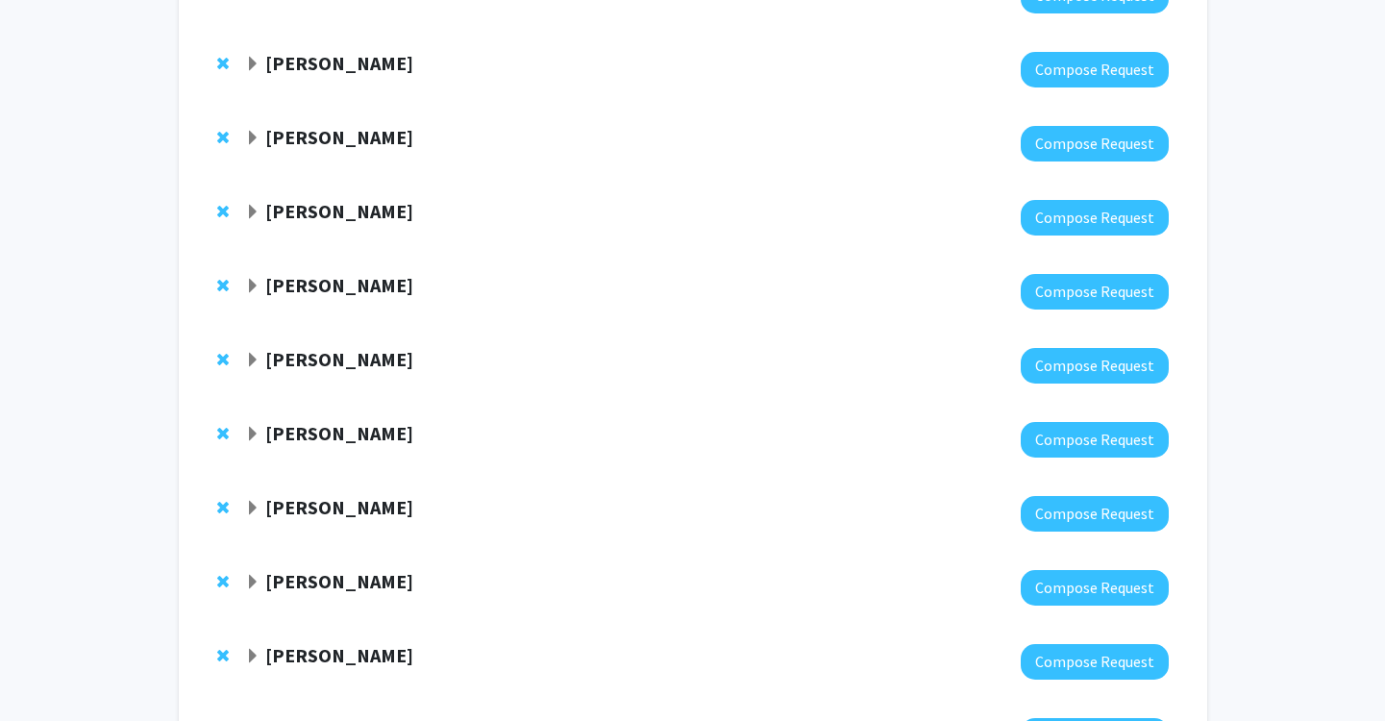
click at [312, 358] on strong "[PERSON_NAME]" at bounding box center [339, 359] width 148 height 24
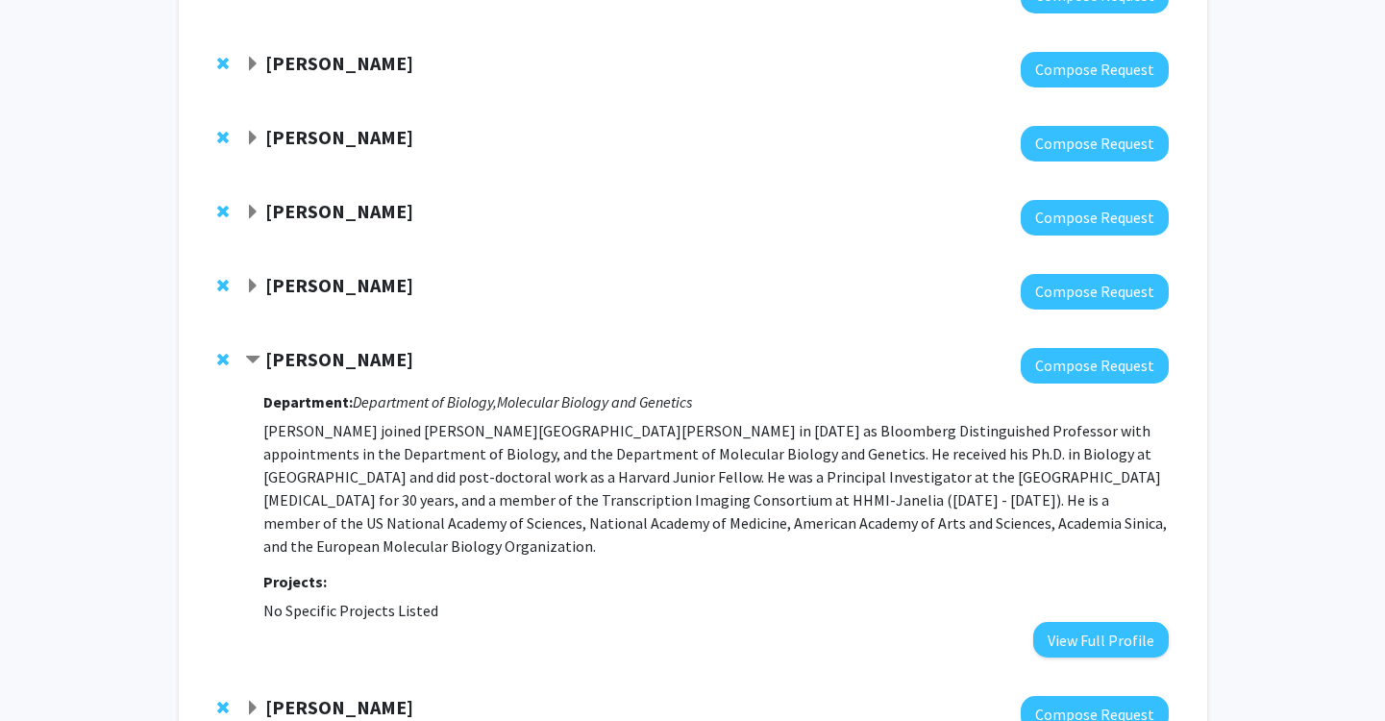
click at [312, 358] on strong "[PERSON_NAME]" at bounding box center [339, 359] width 148 height 24
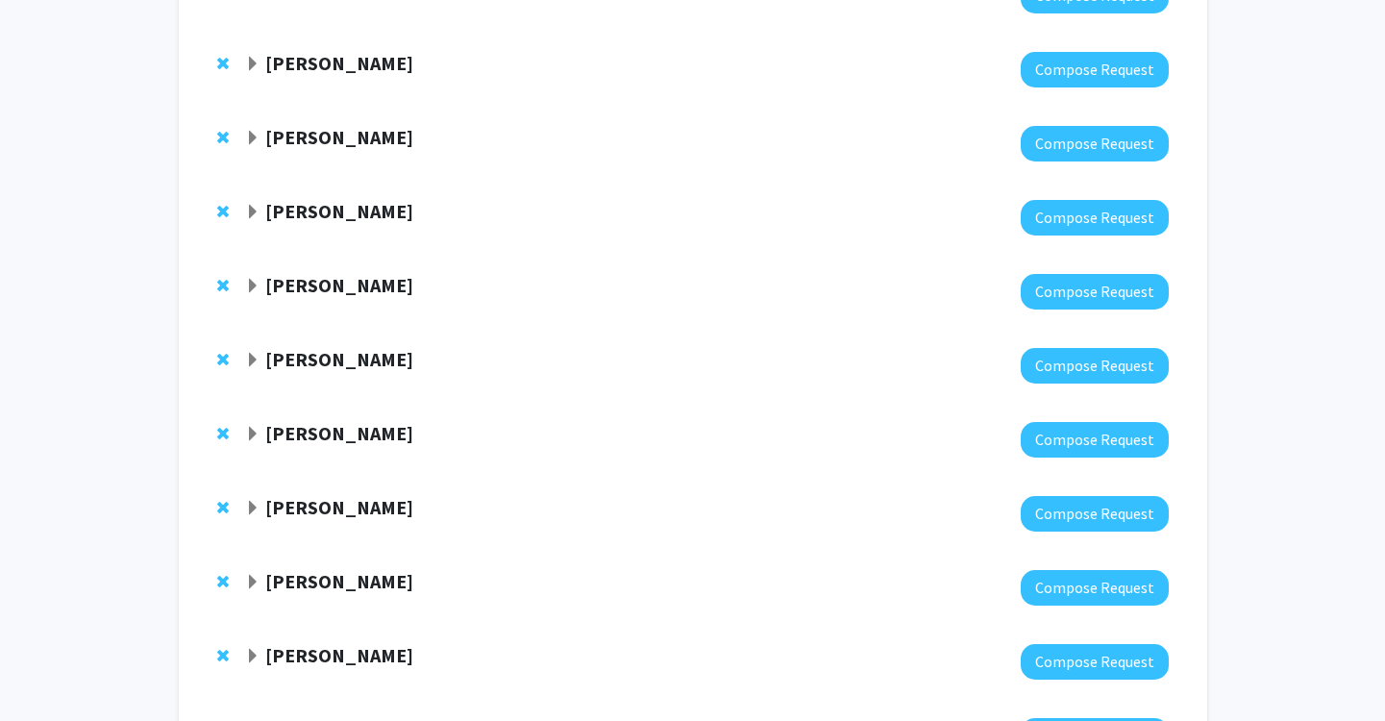
scroll to position [513, 0]
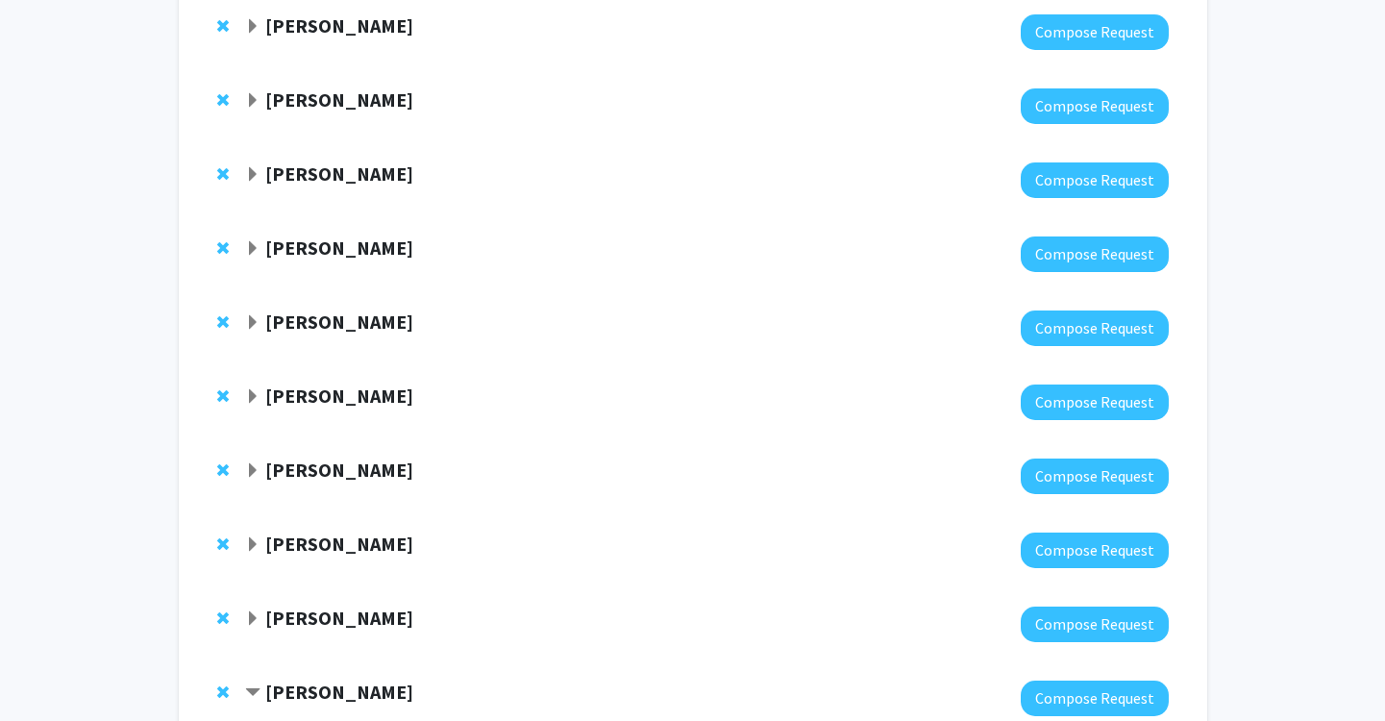
click at [317, 330] on strong "[PERSON_NAME]" at bounding box center [339, 322] width 148 height 24
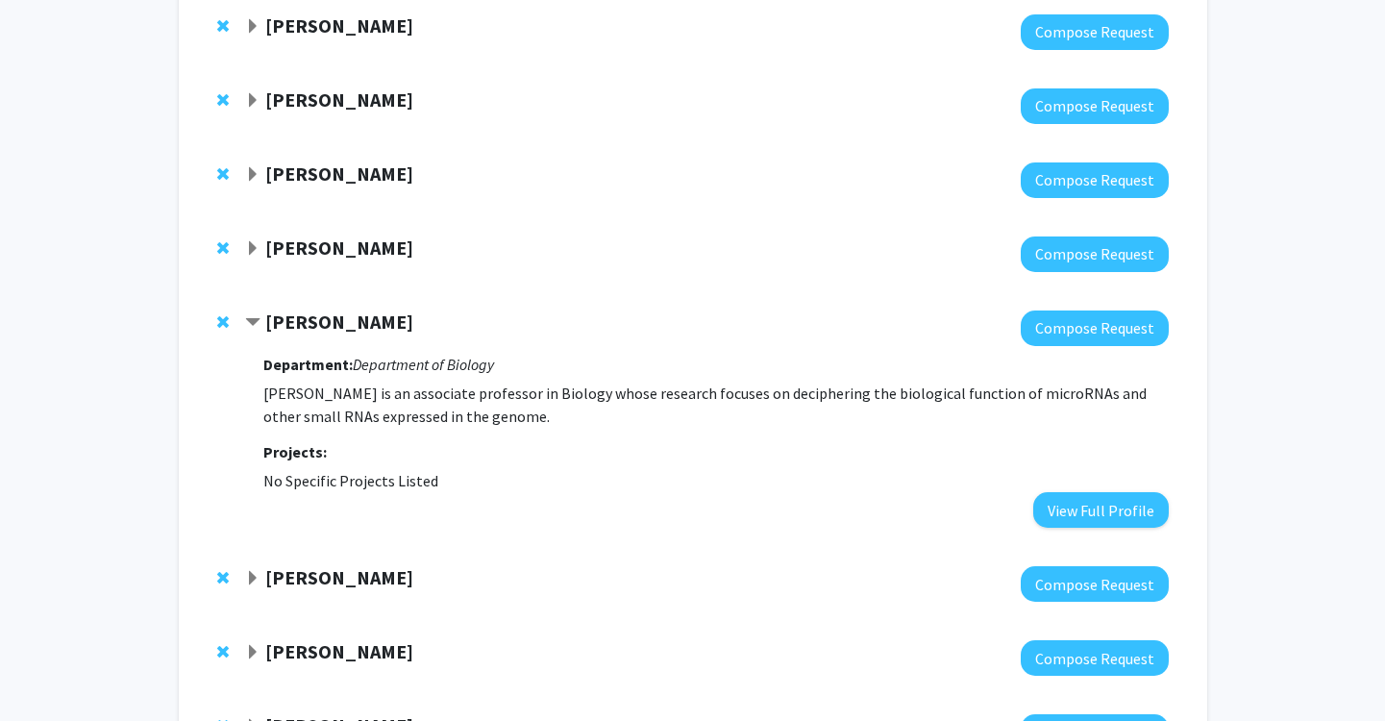
click at [317, 330] on strong "[PERSON_NAME]" at bounding box center [339, 322] width 148 height 24
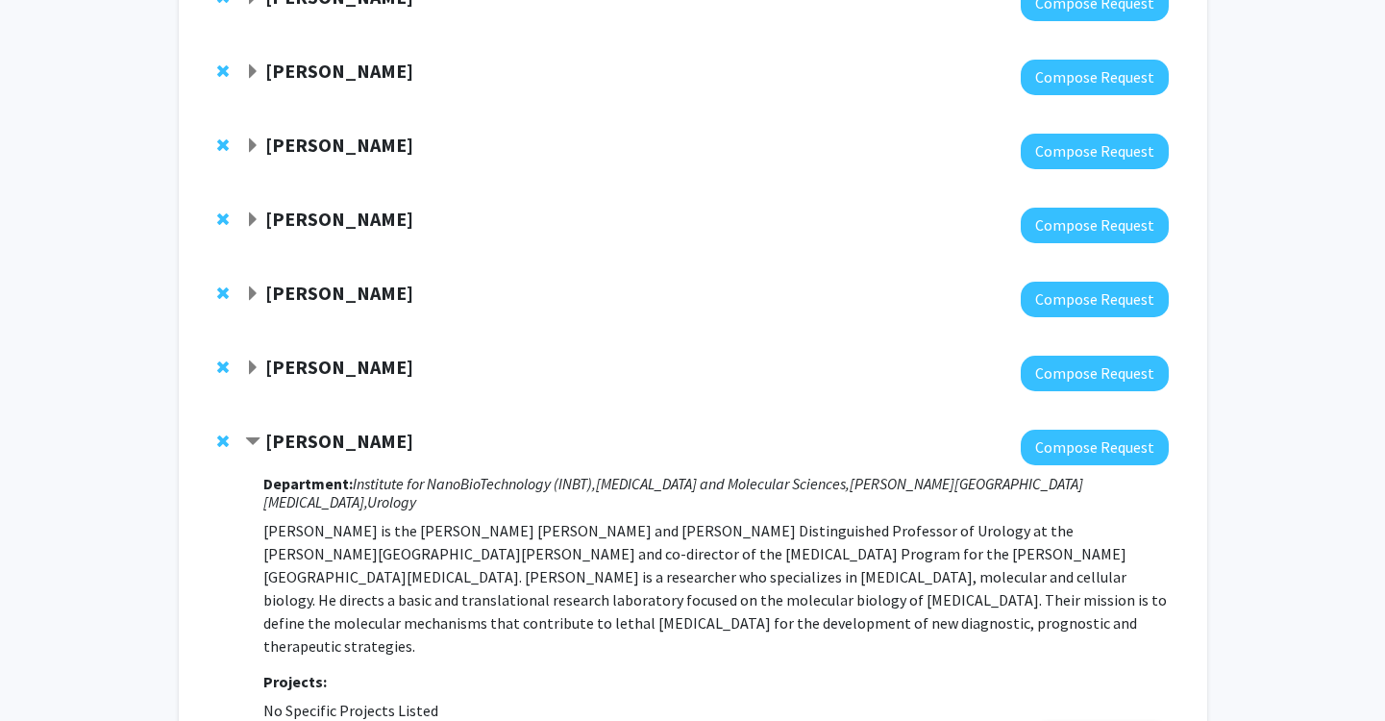
scroll to position [663, 0]
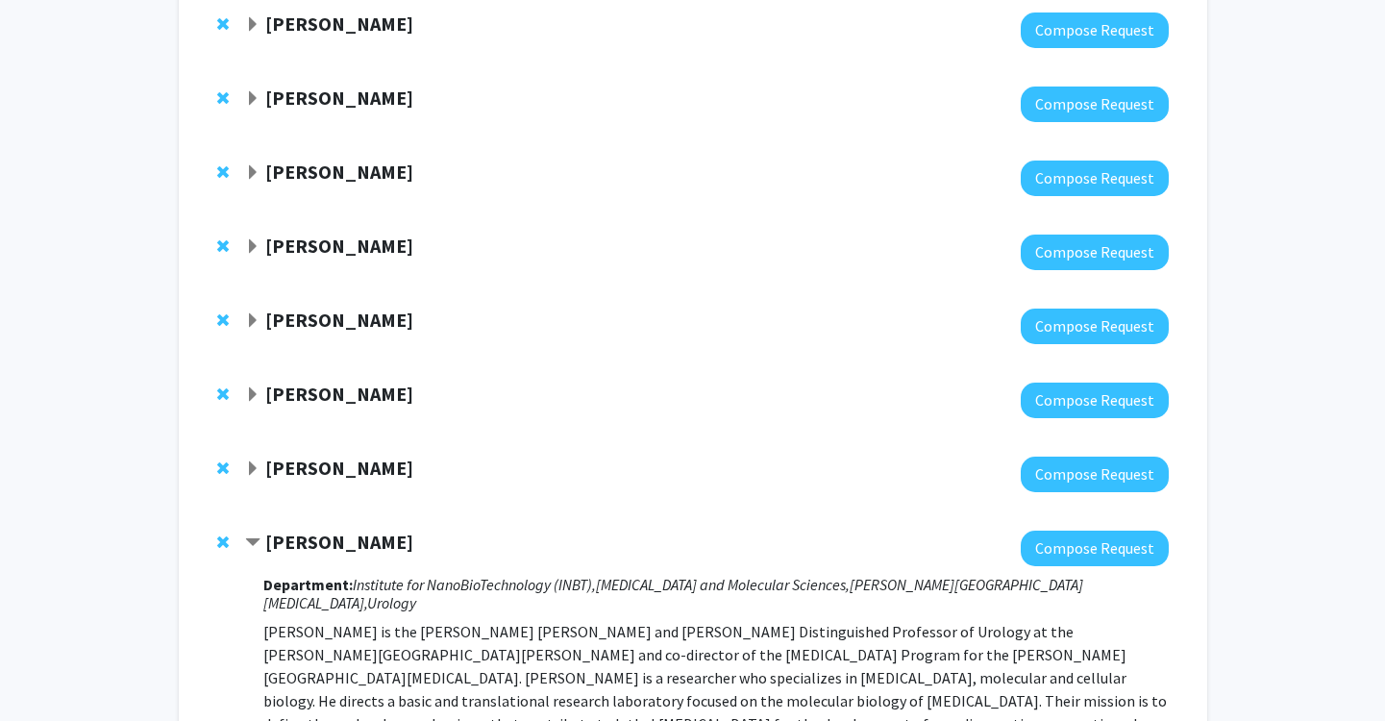
click at [339, 461] on strong "[PERSON_NAME]" at bounding box center [339, 468] width 148 height 24
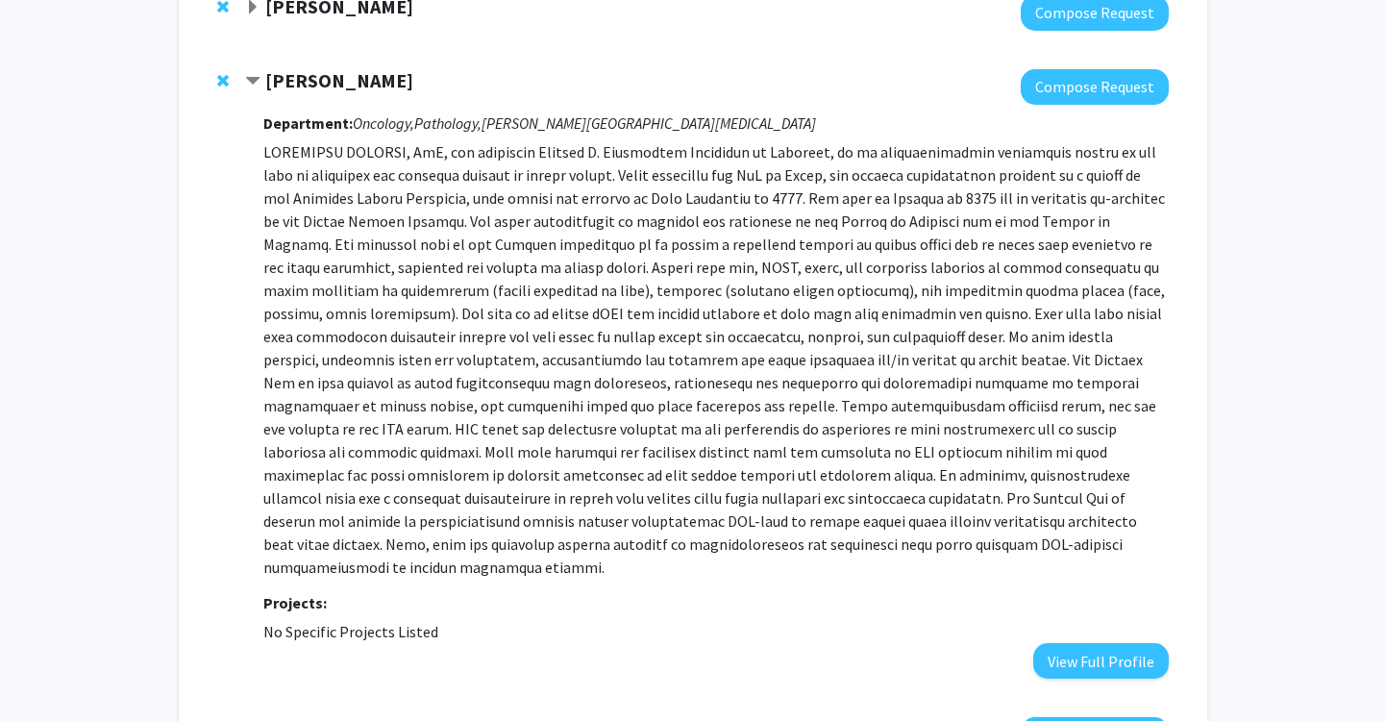
scroll to position [1064, 0]
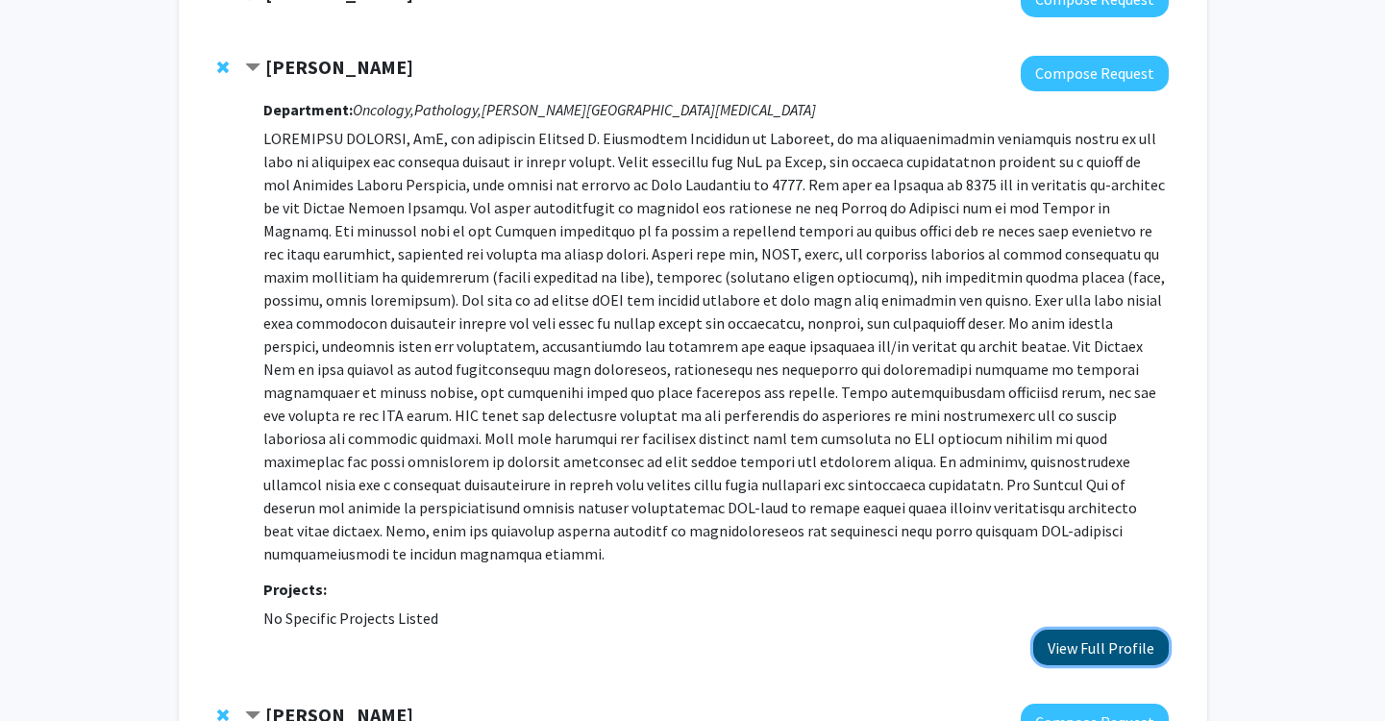
click at [1084, 631] on button "View Full Profile" at bounding box center [1101, 648] width 136 height 36
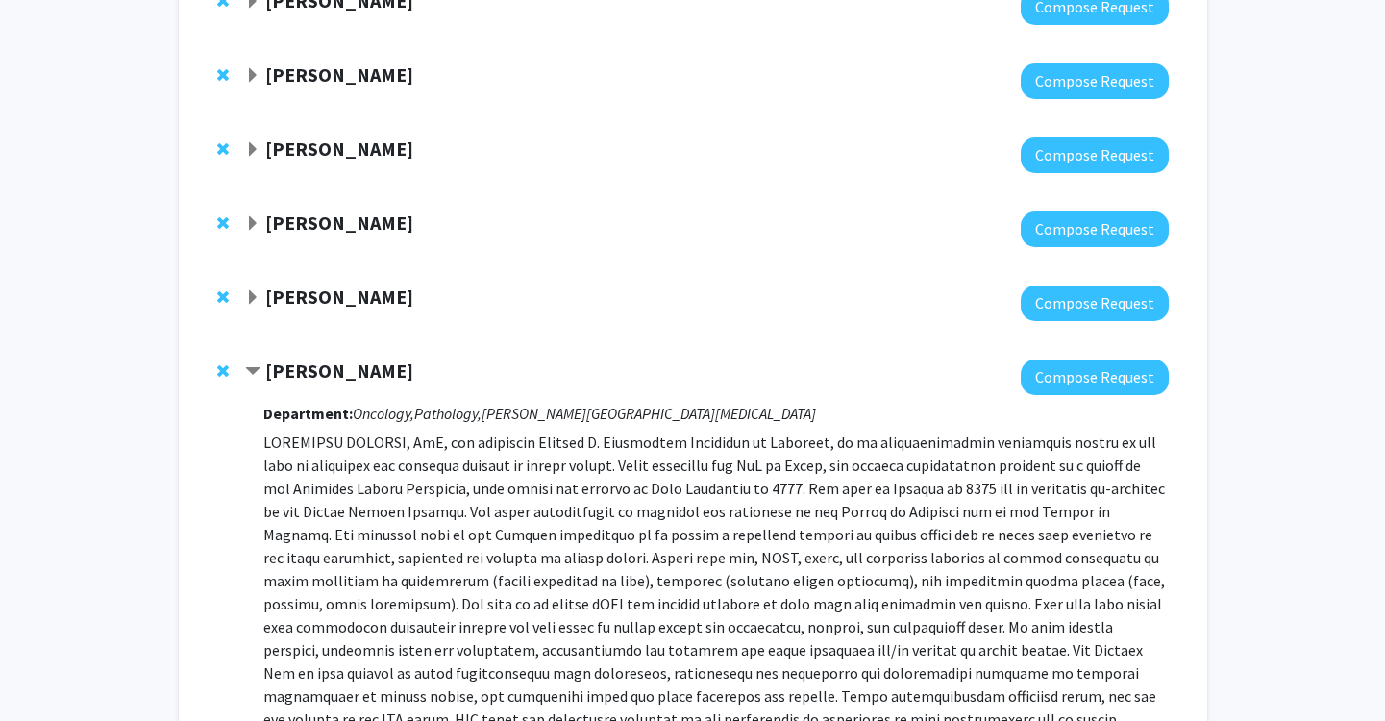
scroll to position [757, 0]
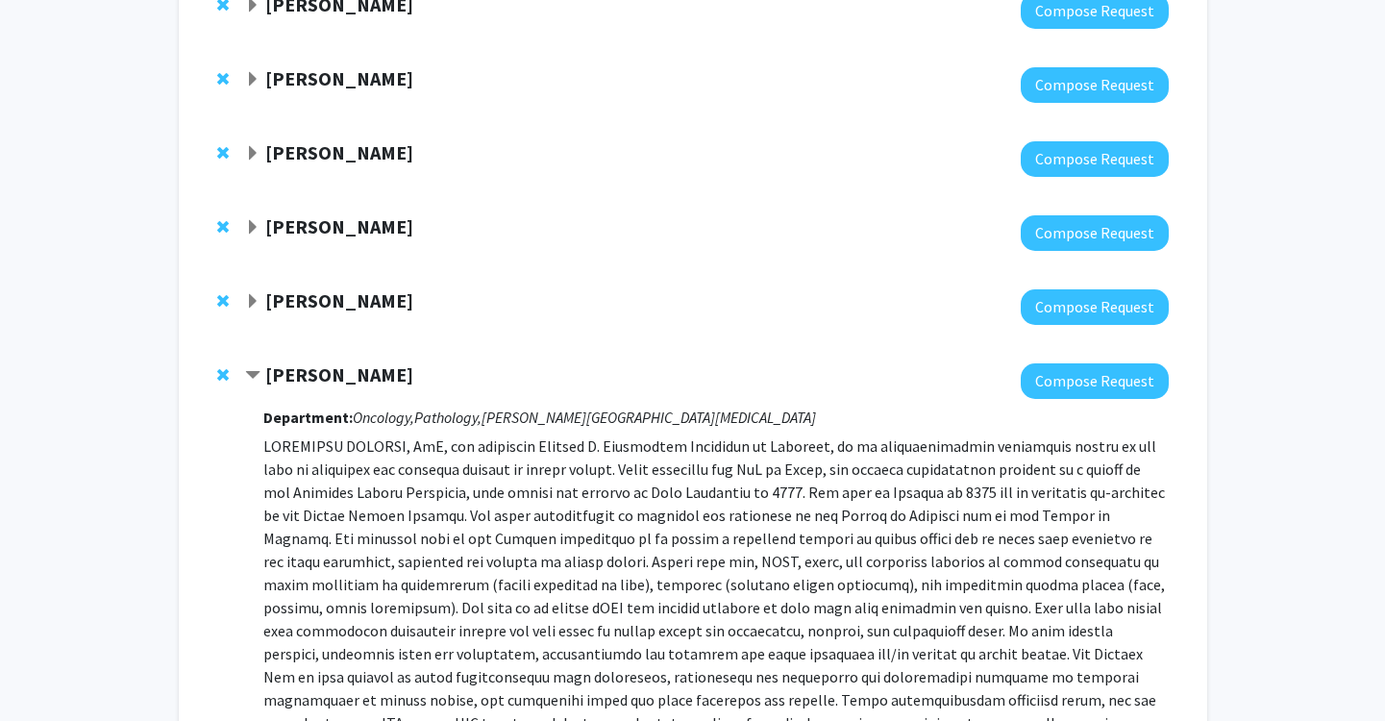
click at [383, 291] on strong "[PERSON_NAME]" at bounding box center [339, 300] width 148 height 24
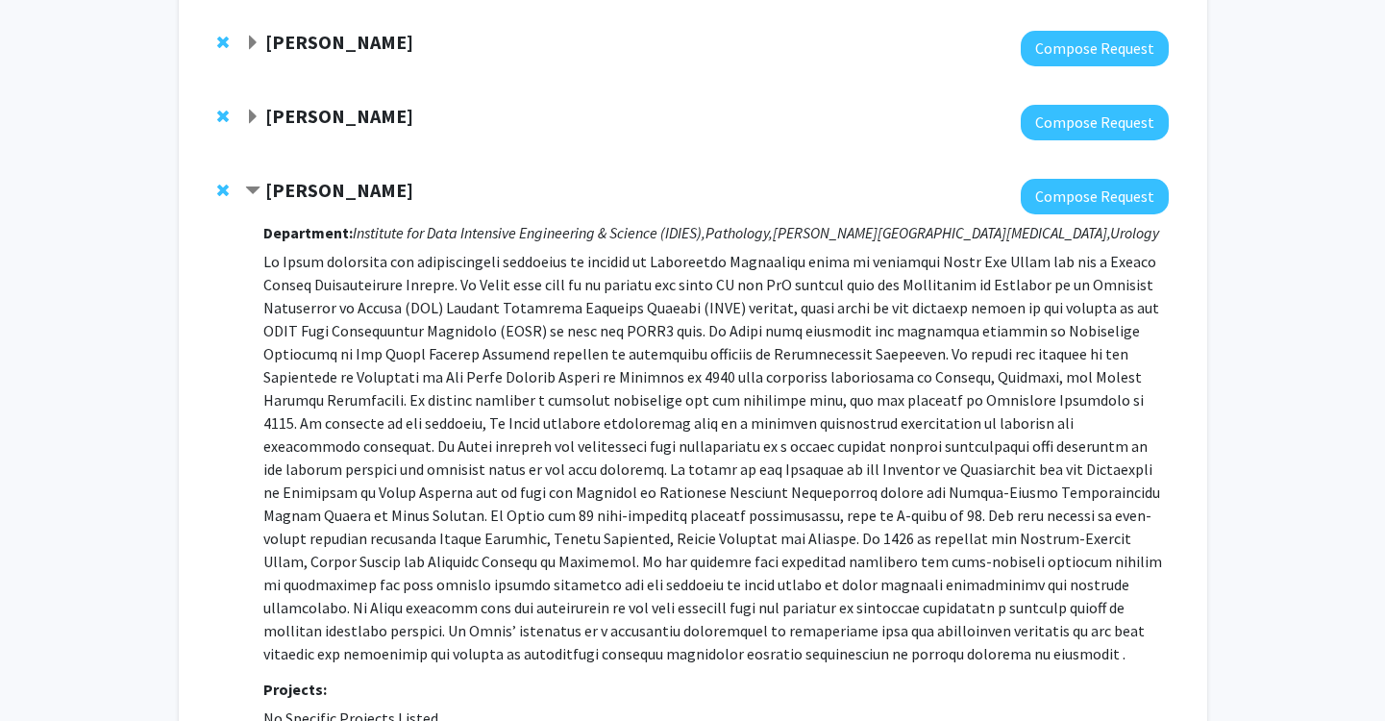
scroll to position [870, 0]
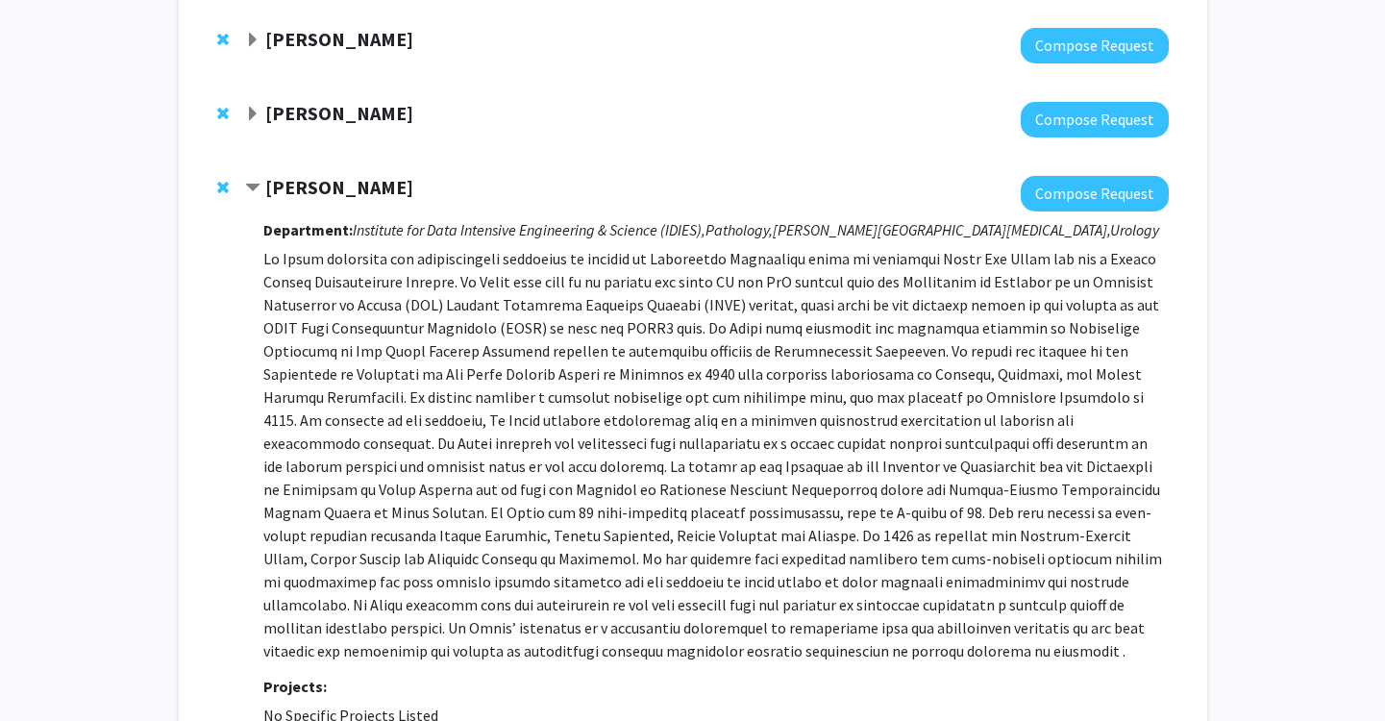
click at [349, 186] on strong "[PERSON_NAME]" at bounding box center [339, 187] width 148 height 24
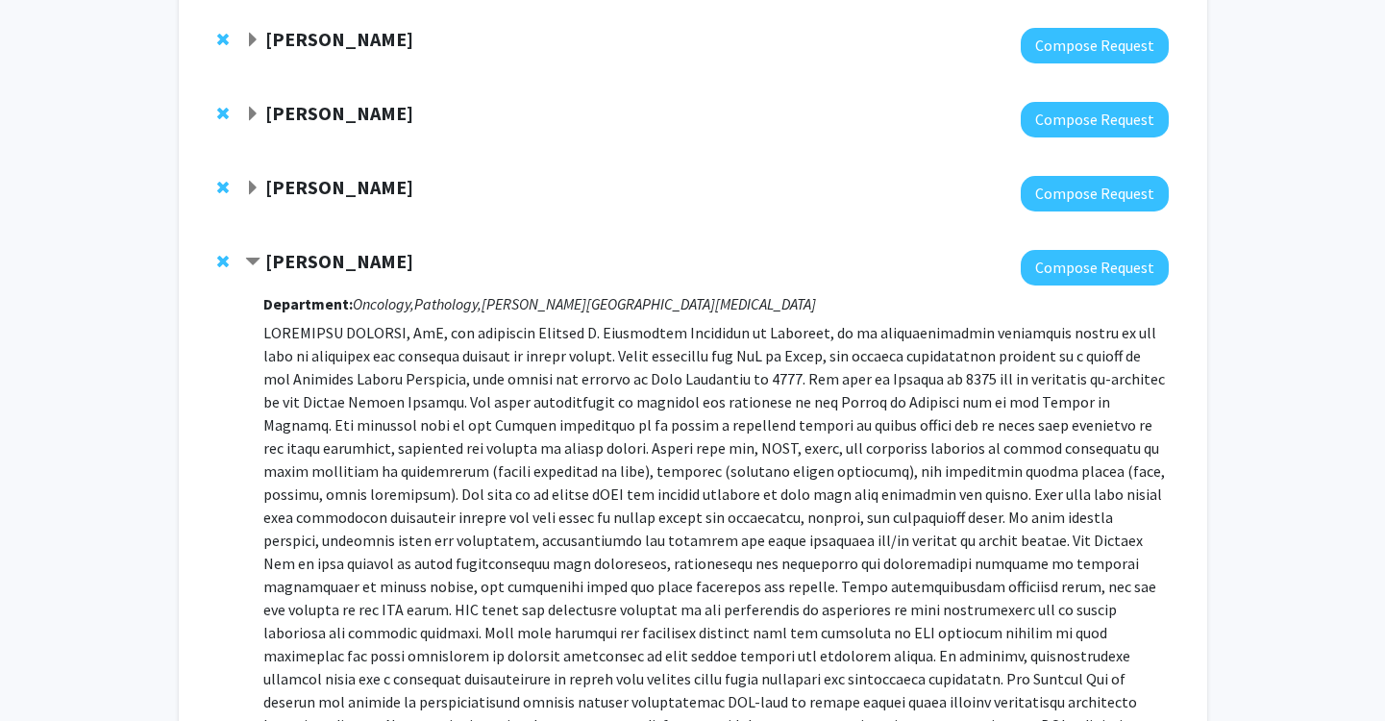
scroll to position [892, 0]
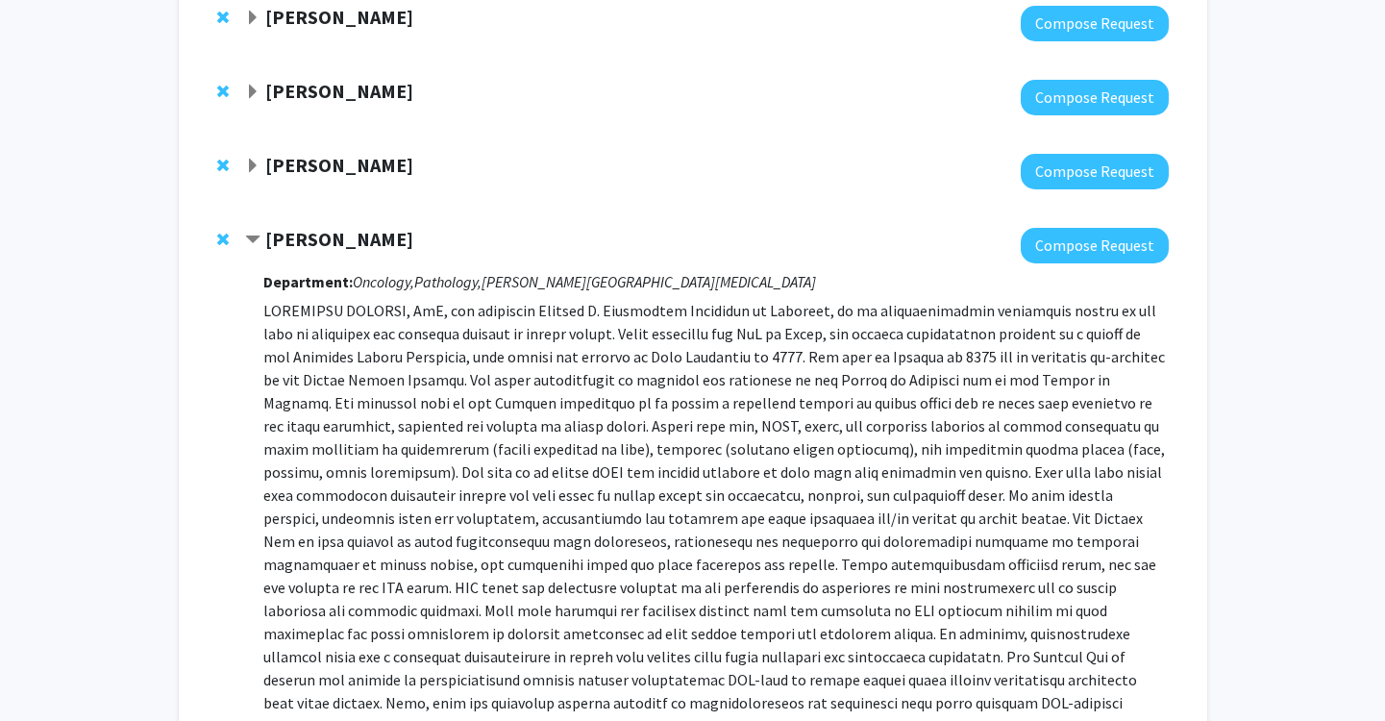
click at [372, 264] on div "Department: Oncology, Pathology, [PERSON_NAME] Comprehensive [MEDICAL_DATA] Pro…" at bounding box center [715, 550] width 905 height 574
click at [368, 247] on strong "[PERSON_NAME]" at bounding box center [339, 239] width 148 height 24
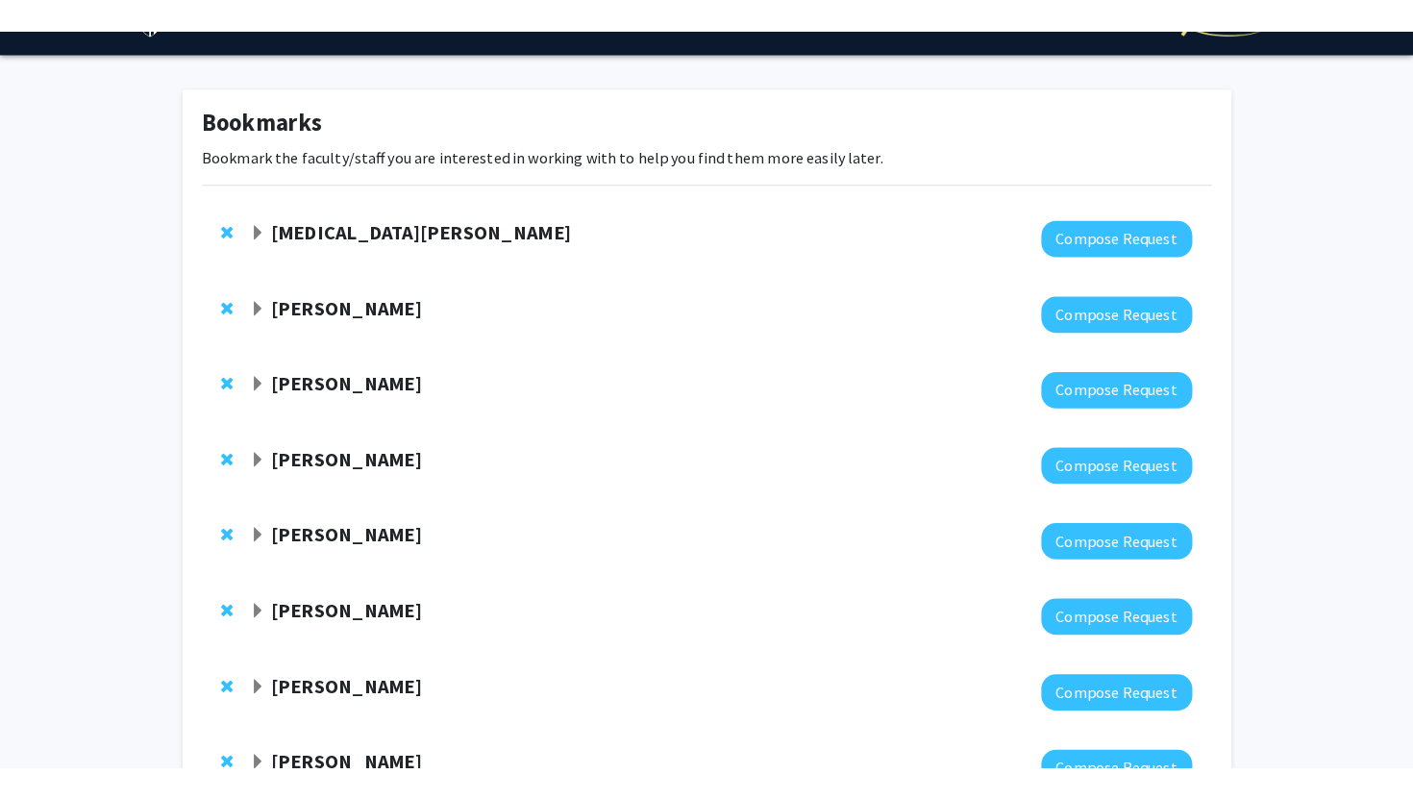
scroll to position [0, 0]
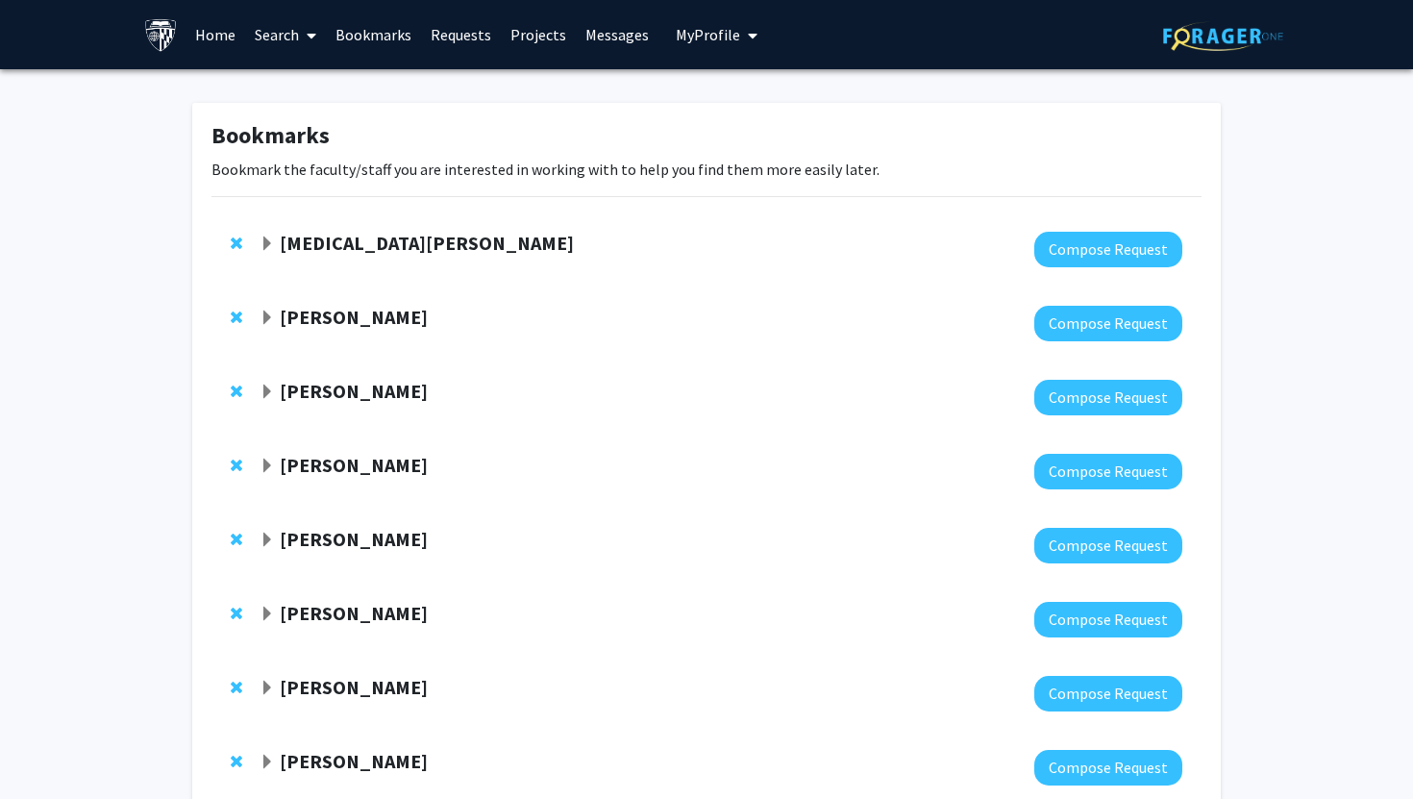
click at [468, 28] on link "Requests" at bounding box center [461, 34] width 80 height 67
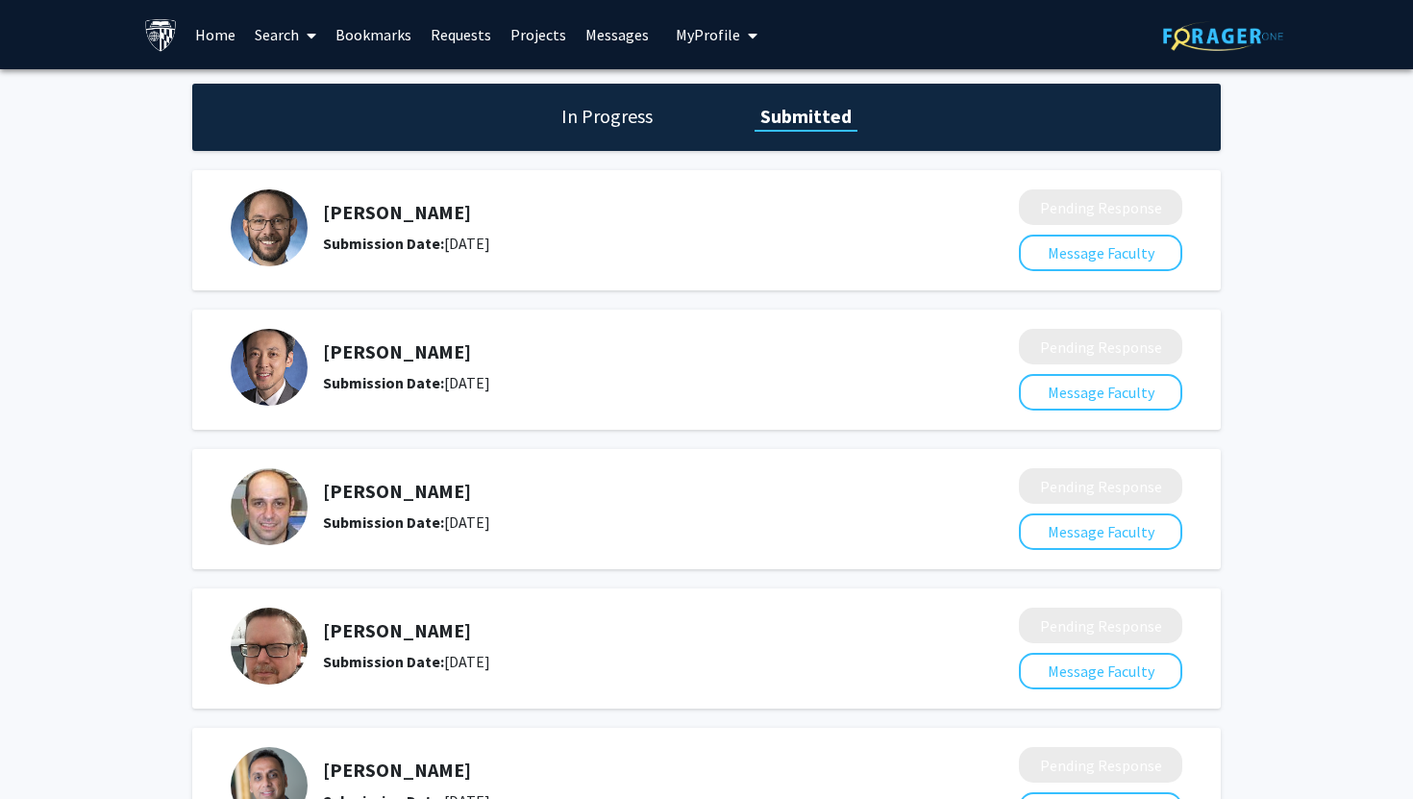
click at [421, 204] on h5 "[PERSON_NAME]" at bounding box center [620, 212] width 594 height 23
click at [483, 212] on h5 "[PERSON_NAME]" at bounding box center [620, 212] width 594 height 23
click at [366, 219] on h5 "[PERSON_NAME]" at bounding box center [620, 212] width 594 height 23
drag, startPoint x: 325, startPoint y: 214, endPoint x: 465, endPoint y: 214, distance: 140.3
click at [465, 214] on h5 "[PERSON_NAME]" at bounding box center [620, 212] width 594 height 23
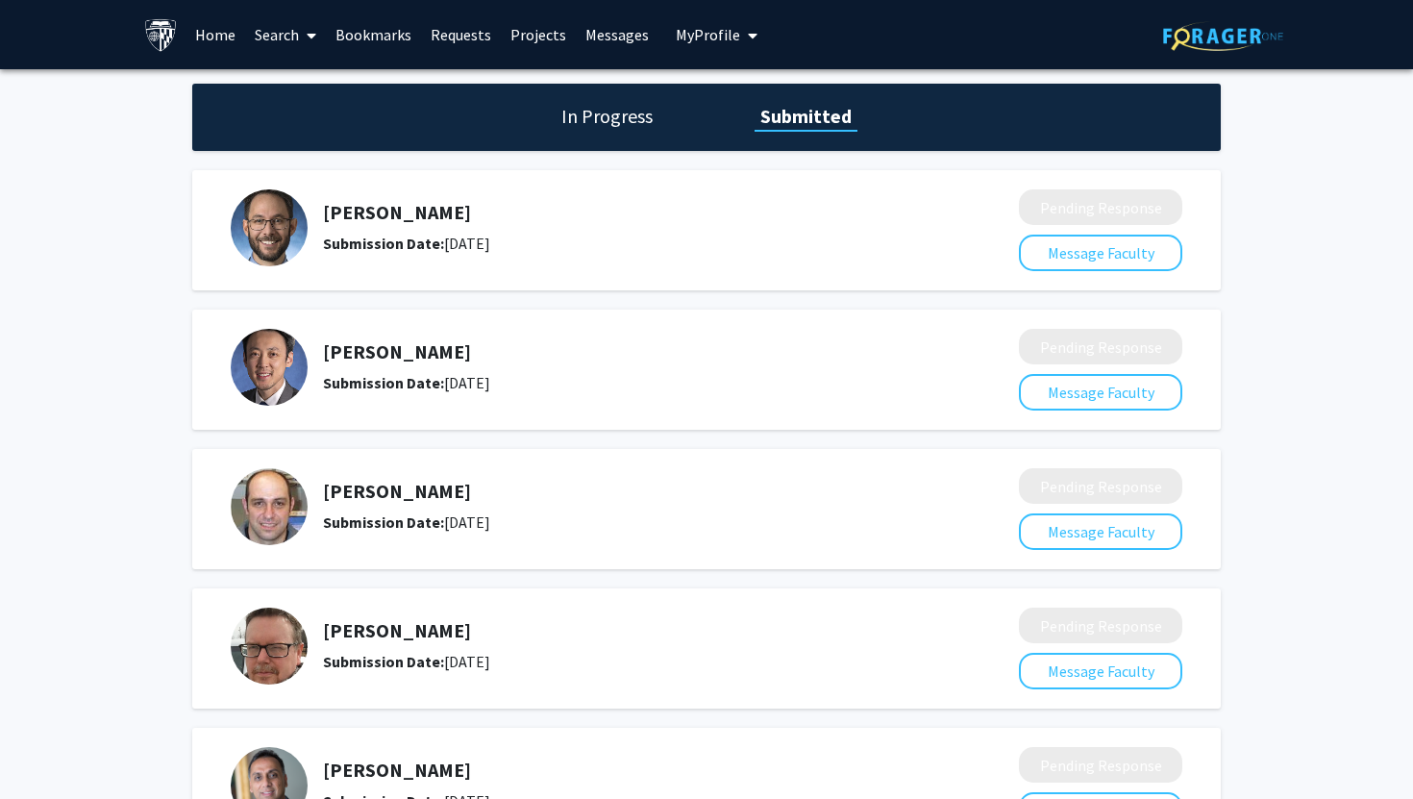
copy h5 "[PERSON_NAME]"
click at [389, 37] on link "Bookmarks" at bounding box center [373, 34] width 95 height 67
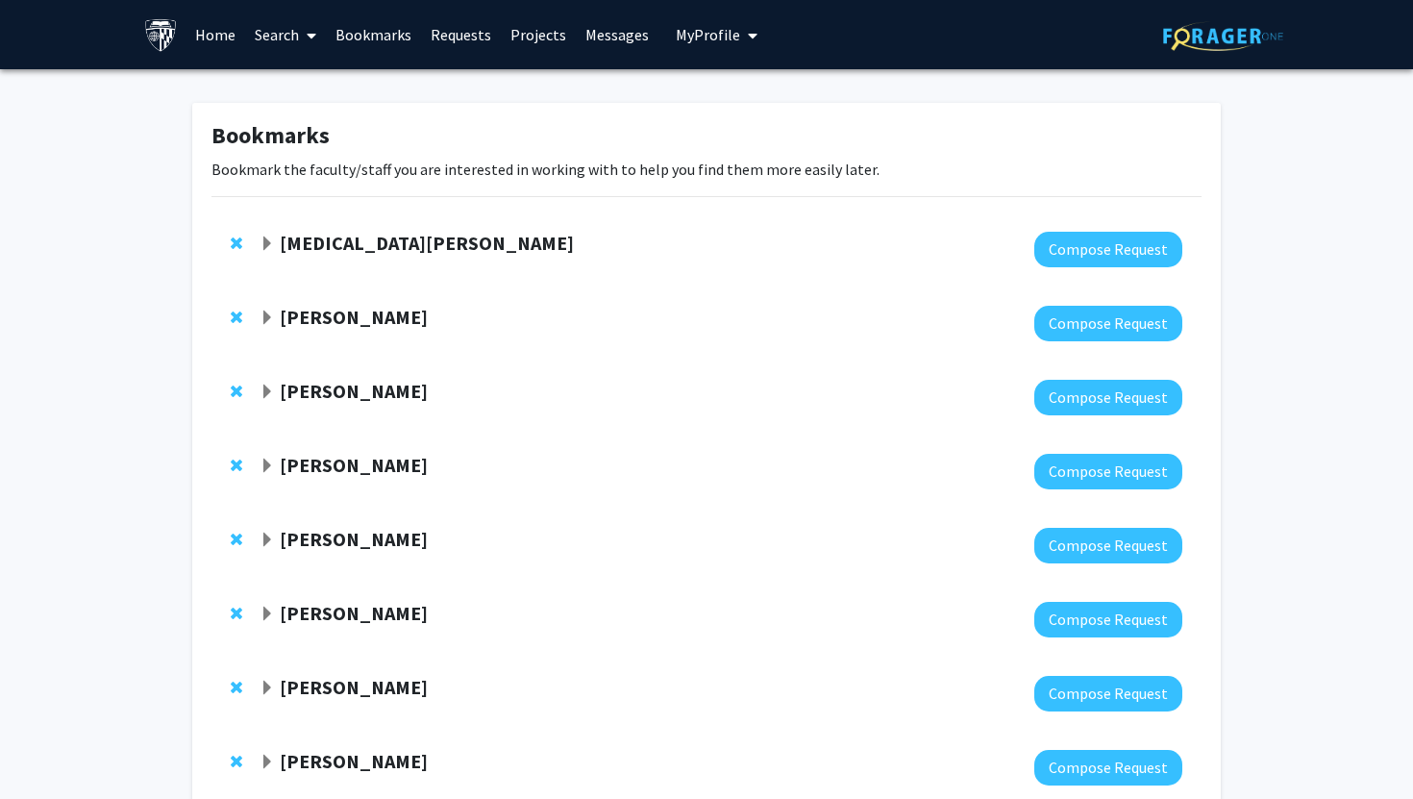
click at [590, 22] on link "Messages" at bounding box center [617, 34] width 83 height 67
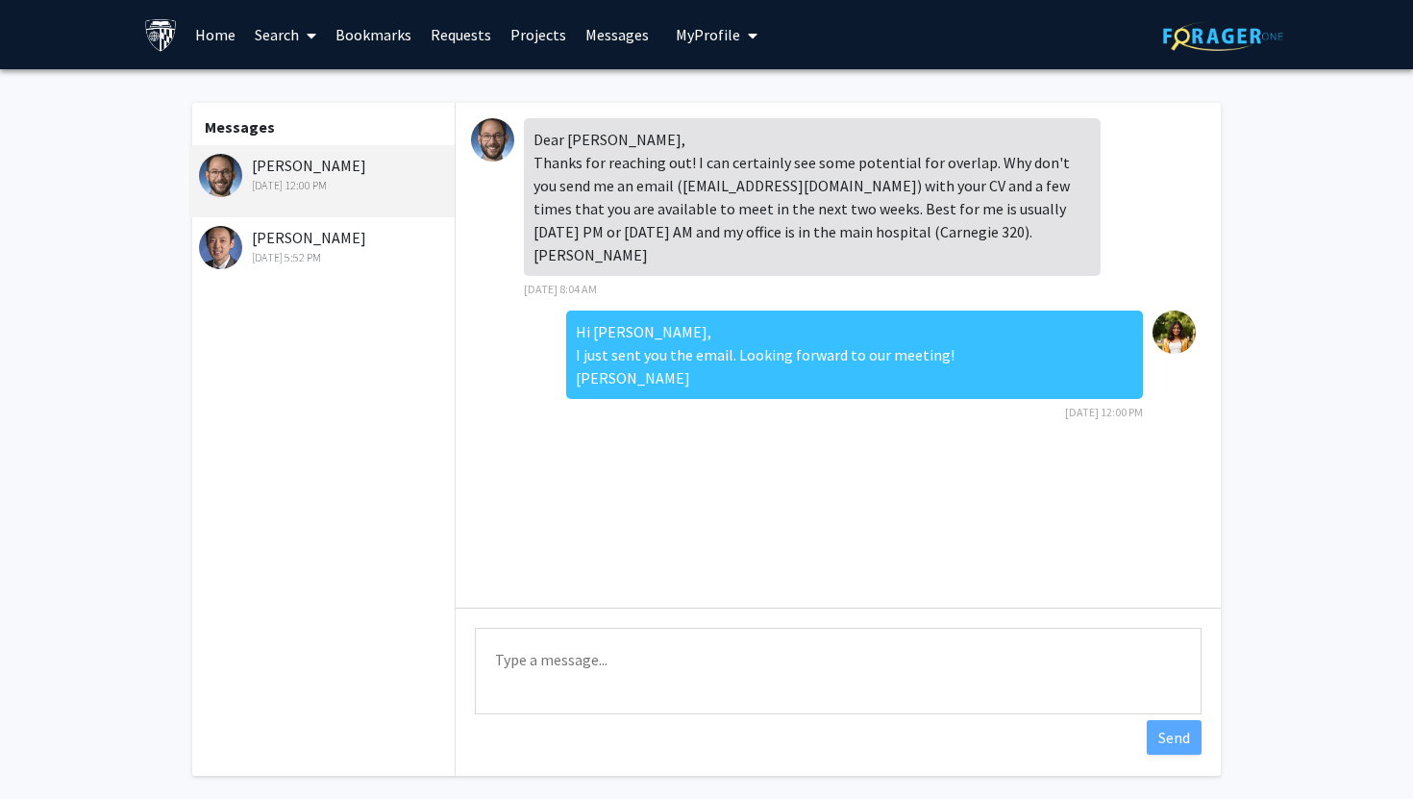
click at [316, 161] on div "[PERSON_NAME] [DATE] 12:00 PM" at bounding box center [324, 174] width 251 height 40
click at [325, 166] on div "[PERSON_NAME] [DATE] 12:00 PM" at bounding box center [324, 174] width 251 height 40
click at [387, 40] on link "Bookmarks" at bounding box center [373, 34] width 95 height 67
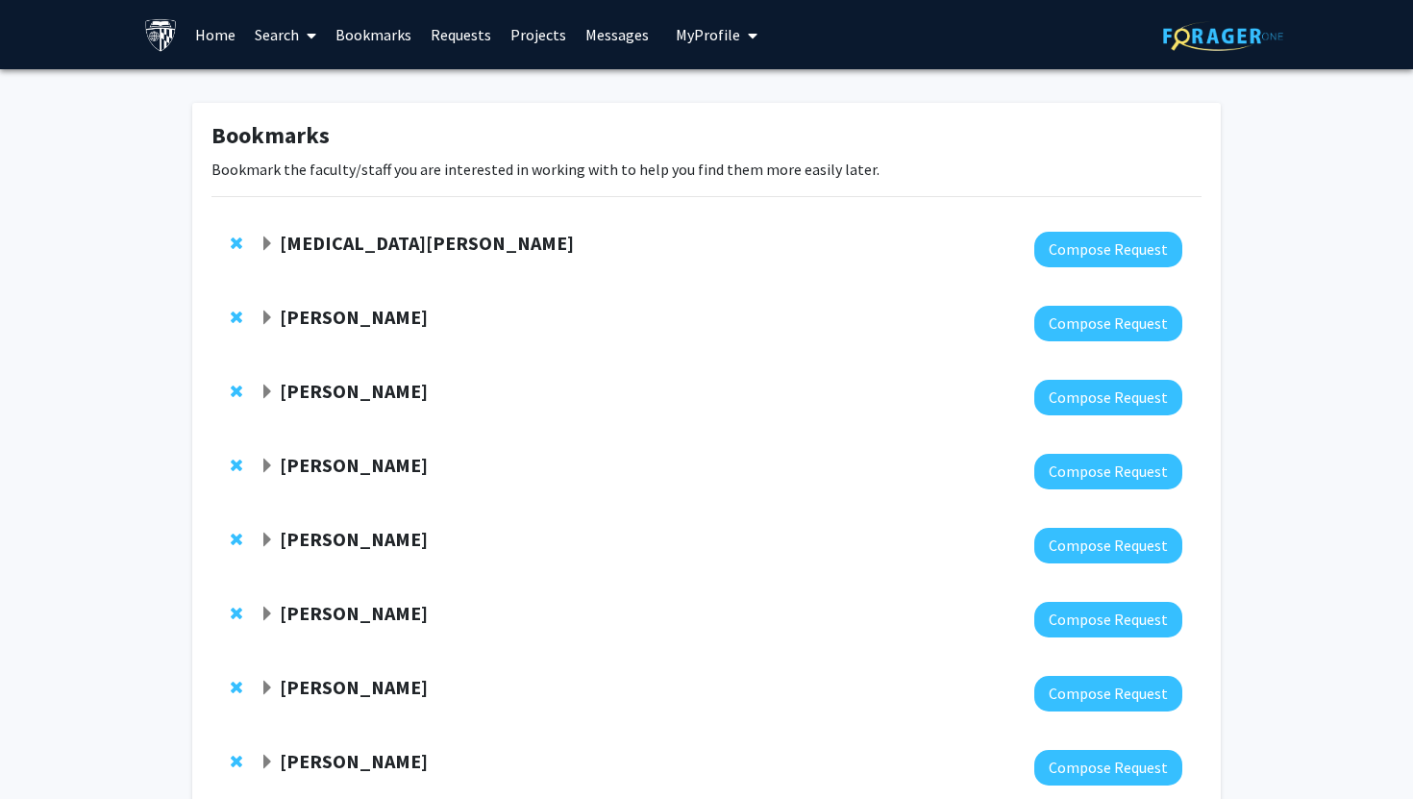
click at [269, 46] on link "Search" at bounding box center [285, 34] width 81 height 67
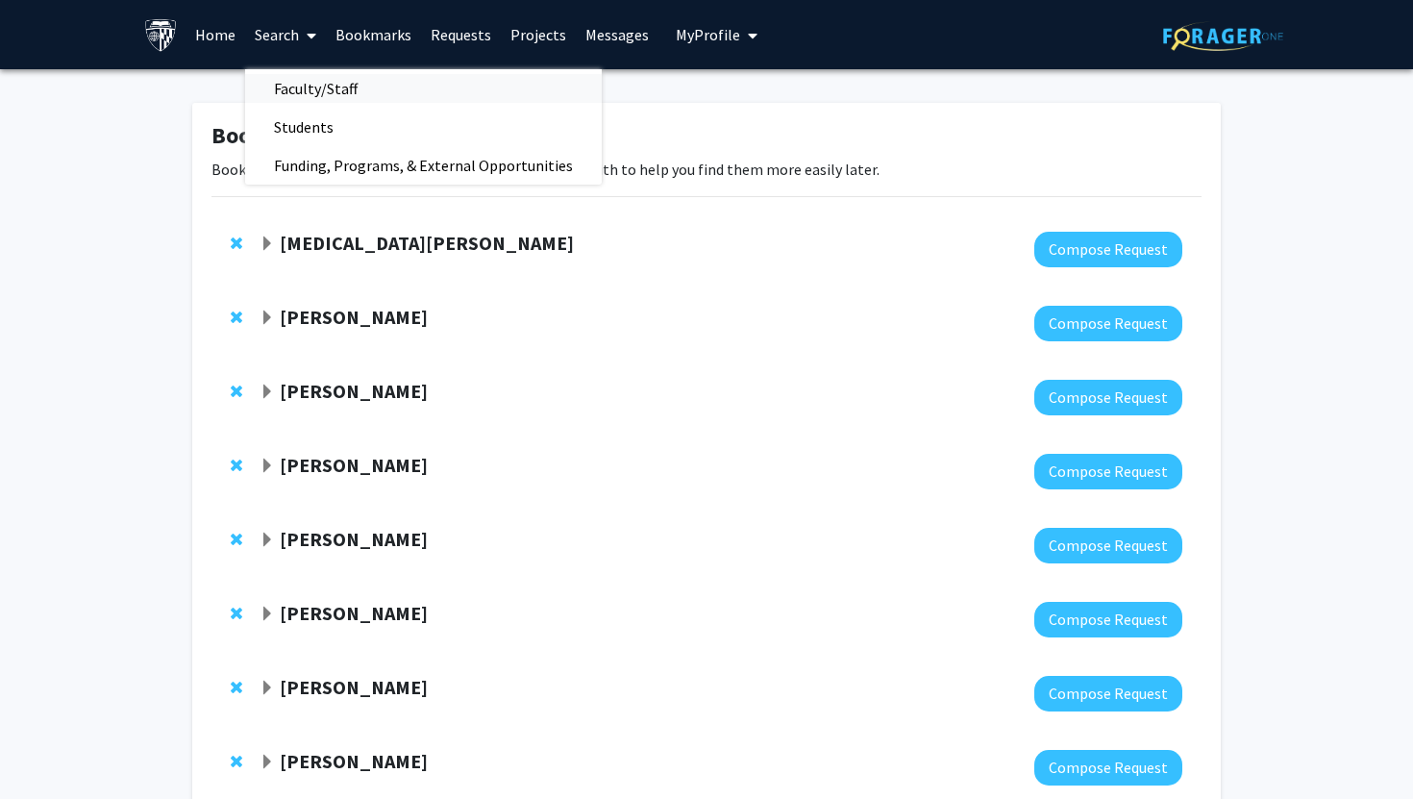
click at [289, 71] on span "Faculty/Staff" at bounding box center [315, 88] width 141 height 38
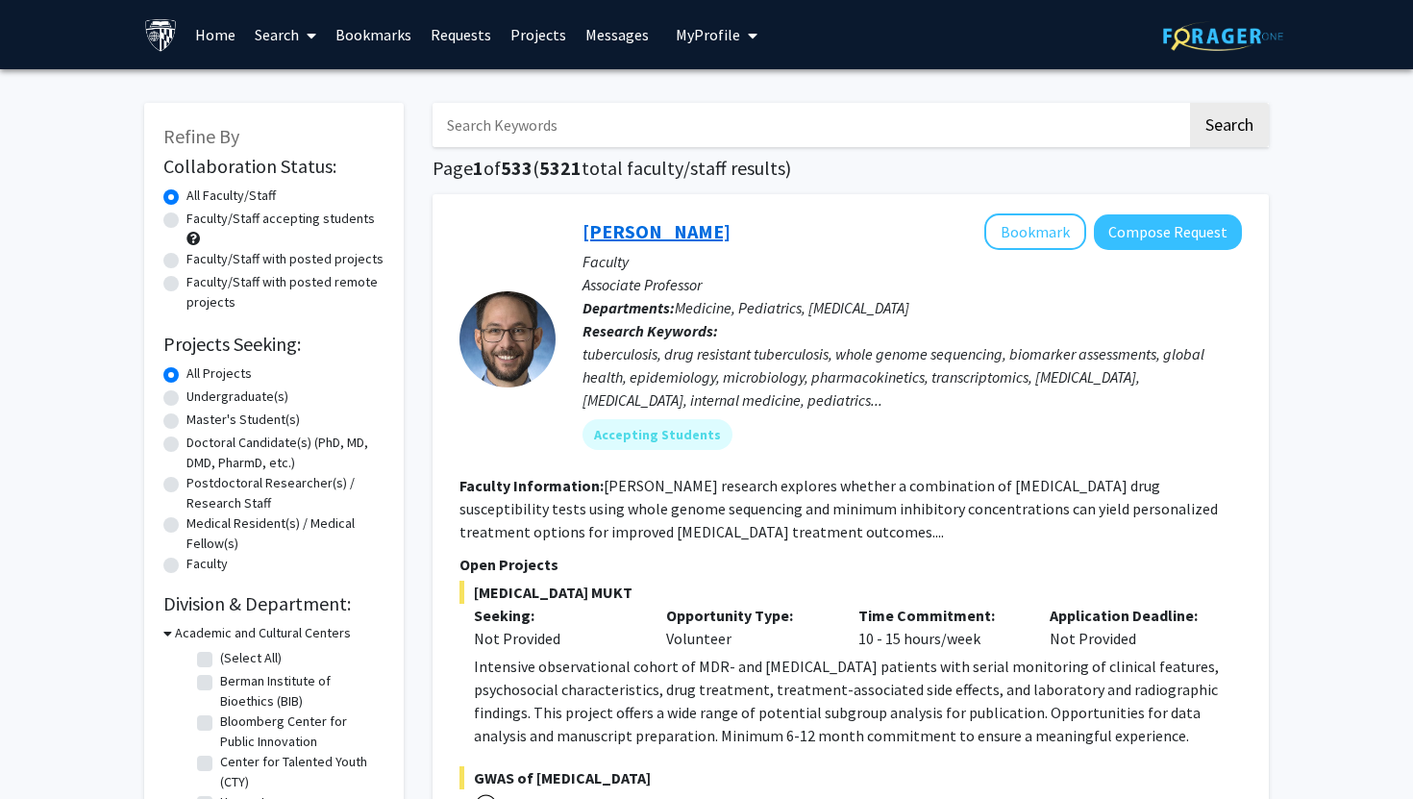
click at [624, 232] on link "[PERSON_NAME]" at bounding box center [657, 231] width 148 height 24
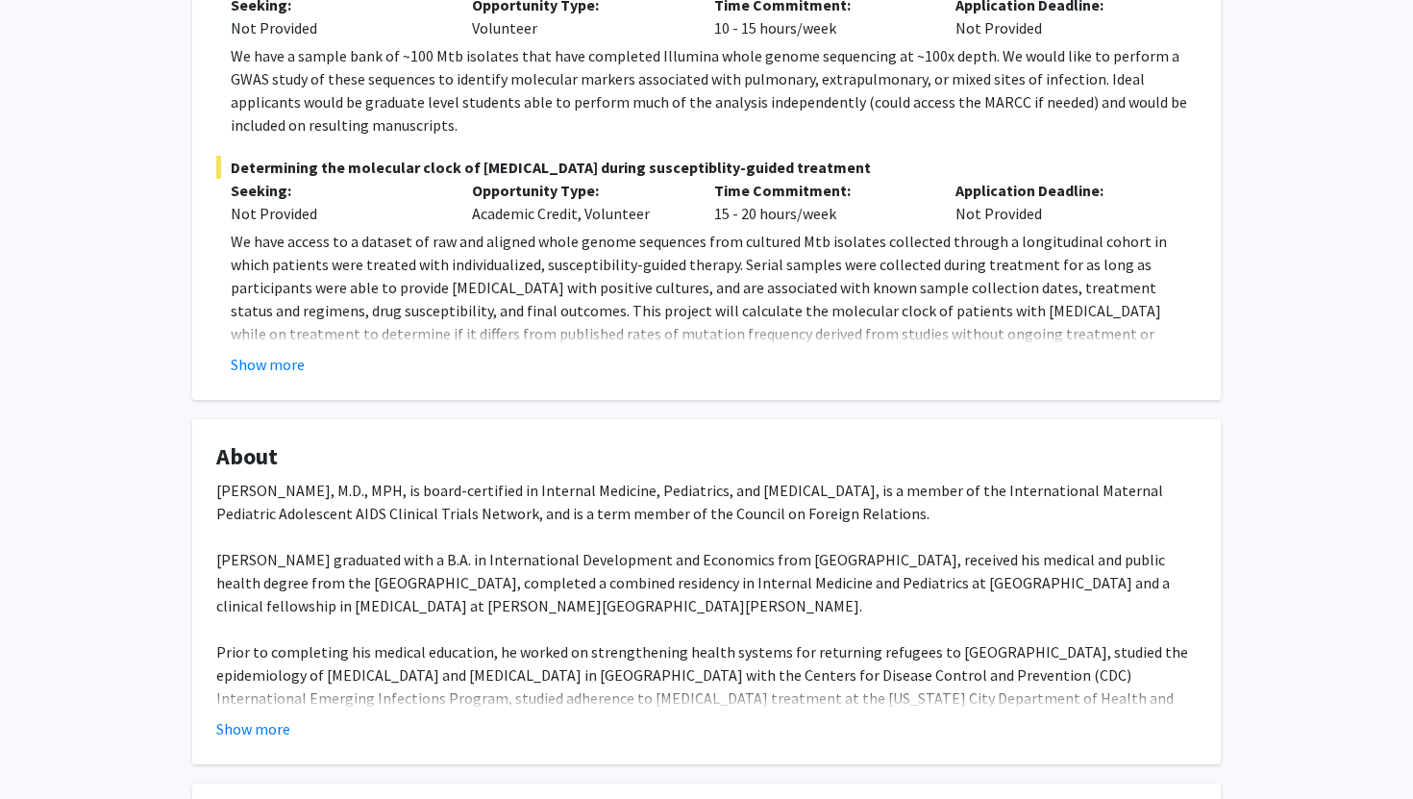
scroll to position [658, 0]
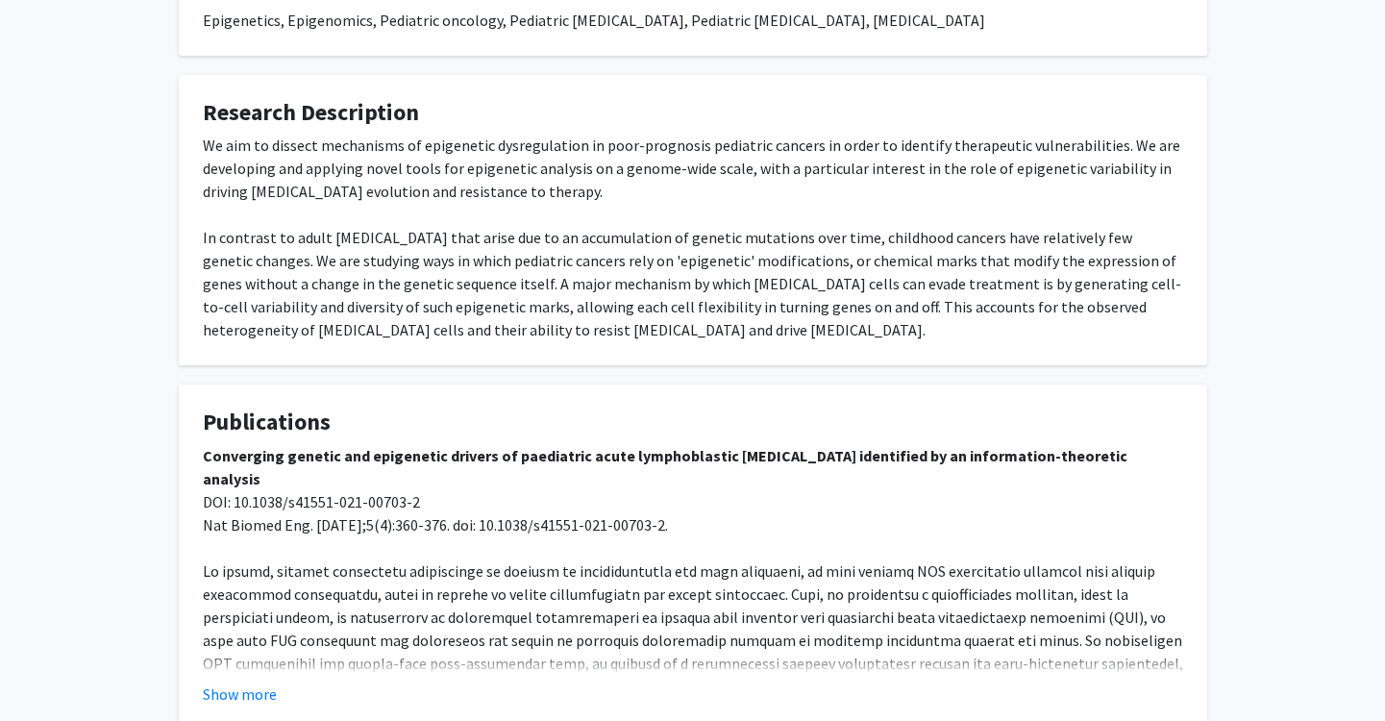
scroll to position [692, 0]
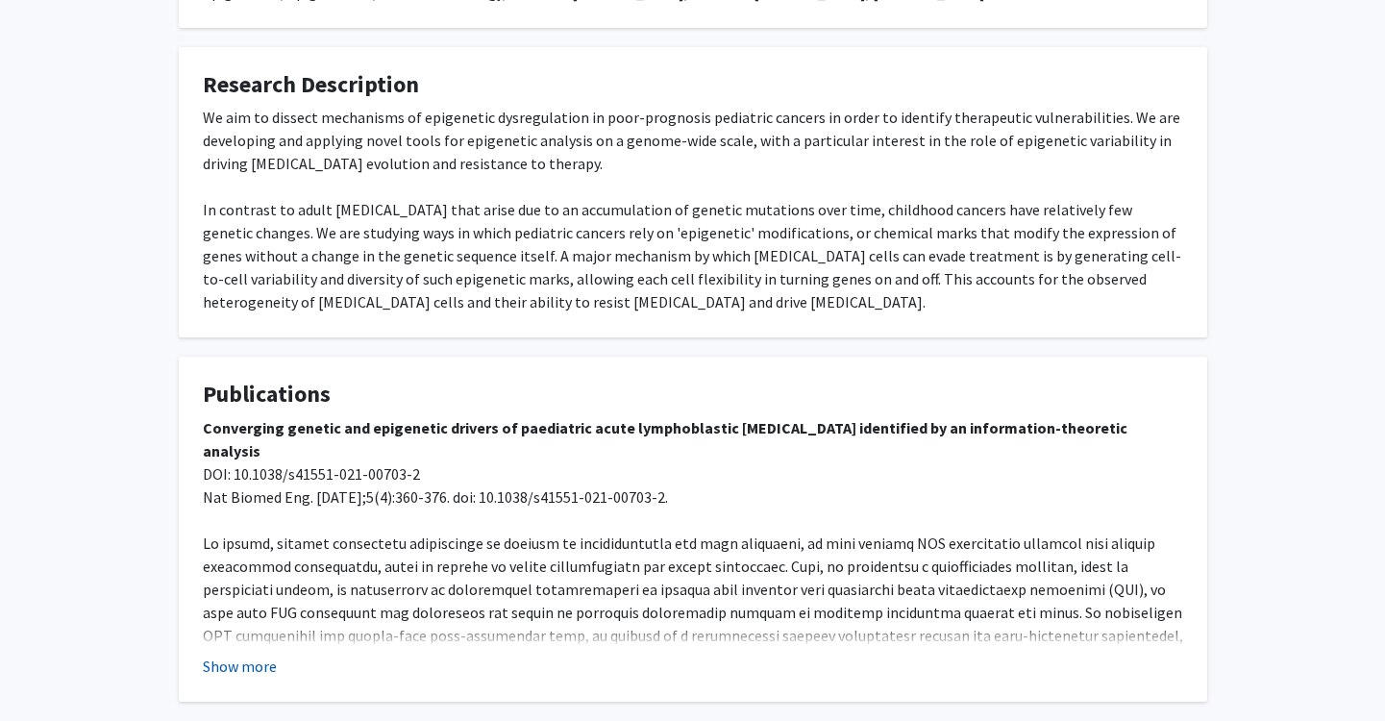
click at [267, 655] on button "Show more" at bounding box center [240, 666] width 74 height 23
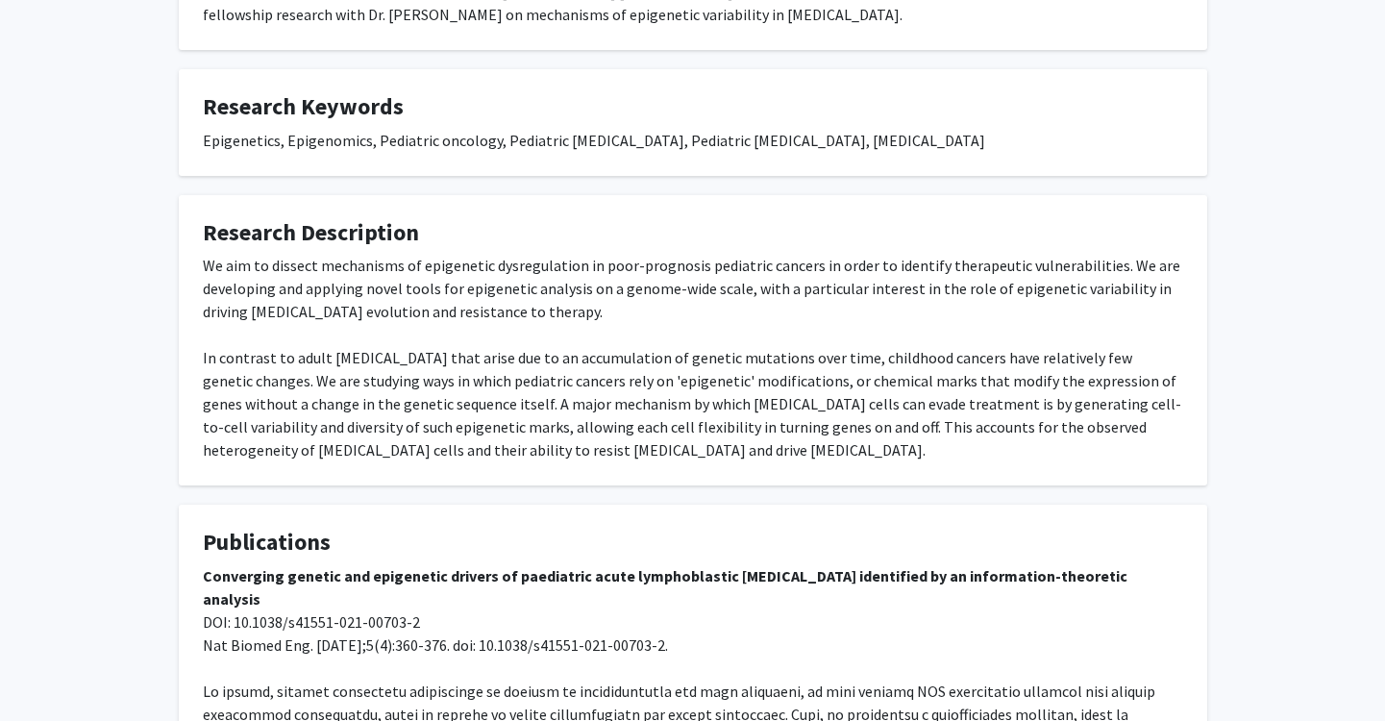
scroll to position [540, 0]
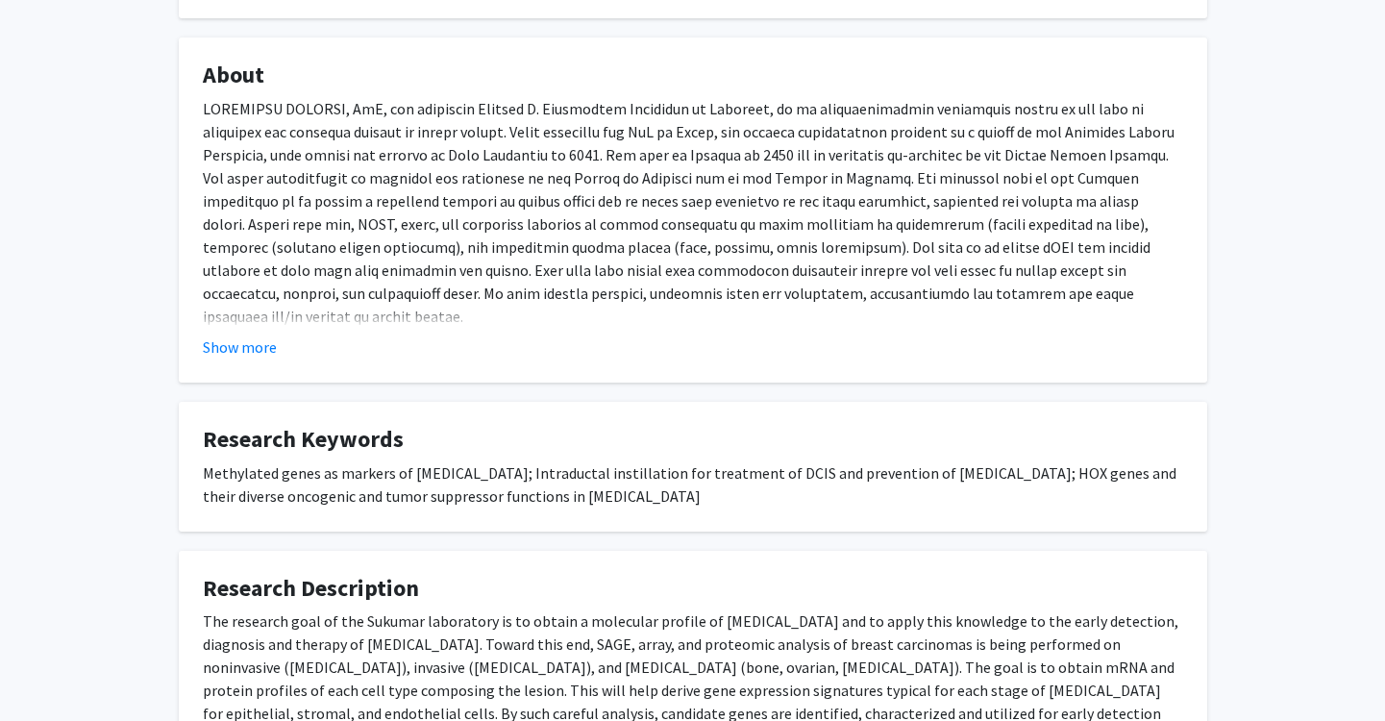
scroll to position [325, 0]
